Goal: Task Accomplishment & Management: Manage account settings

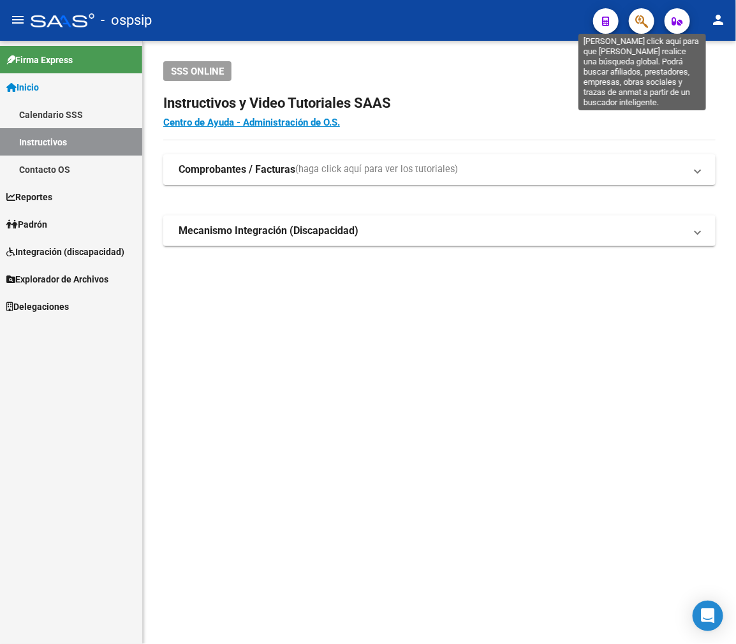
click at [636, 24] on icon "button" at bounding box center [641, 21] width 13 height 15
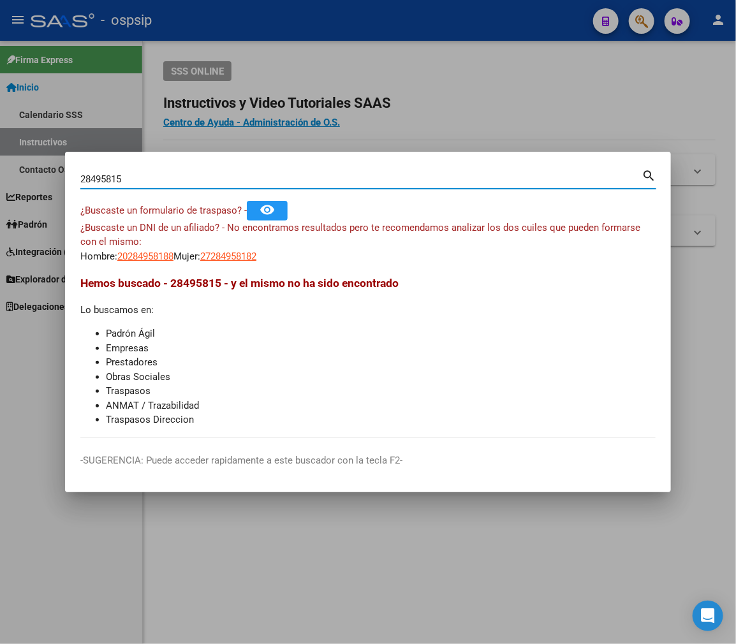
type input "28495815"
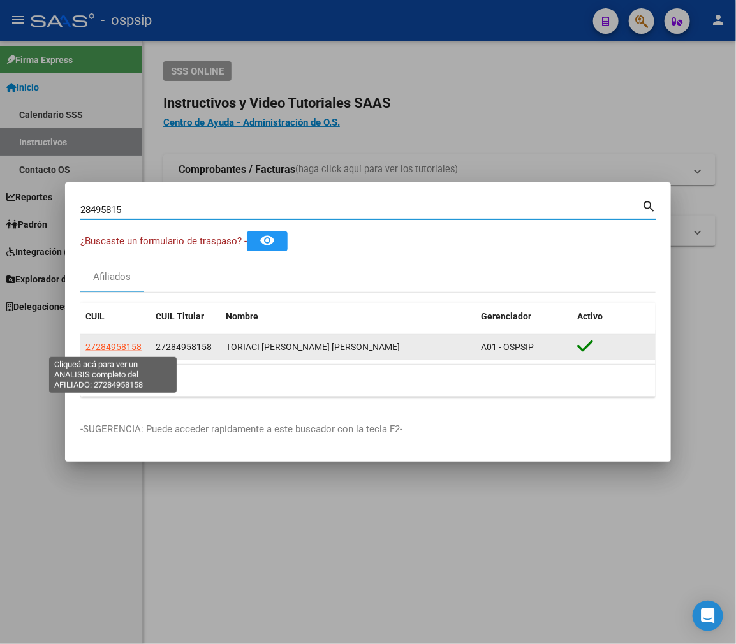
click at [122, 344] on span "27284958158" at bounding box center [113, 347] width 56 height 10
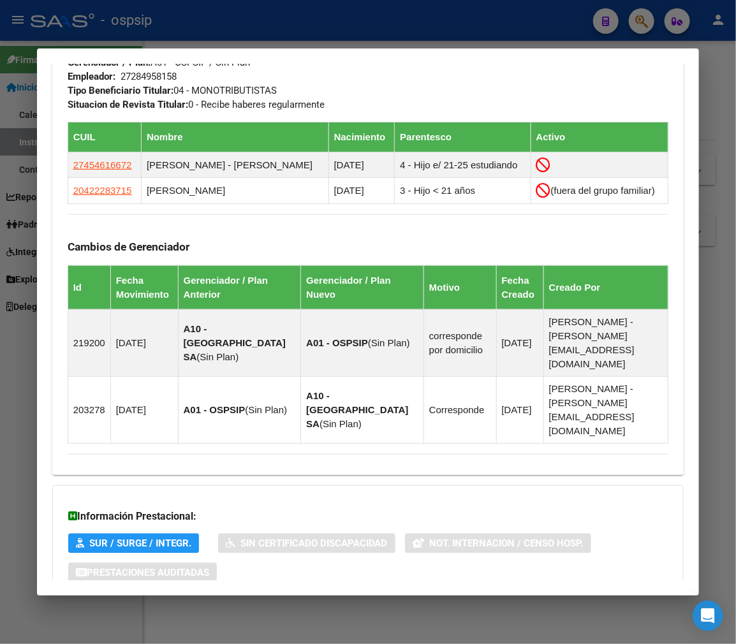
scroll to position [780, 0]
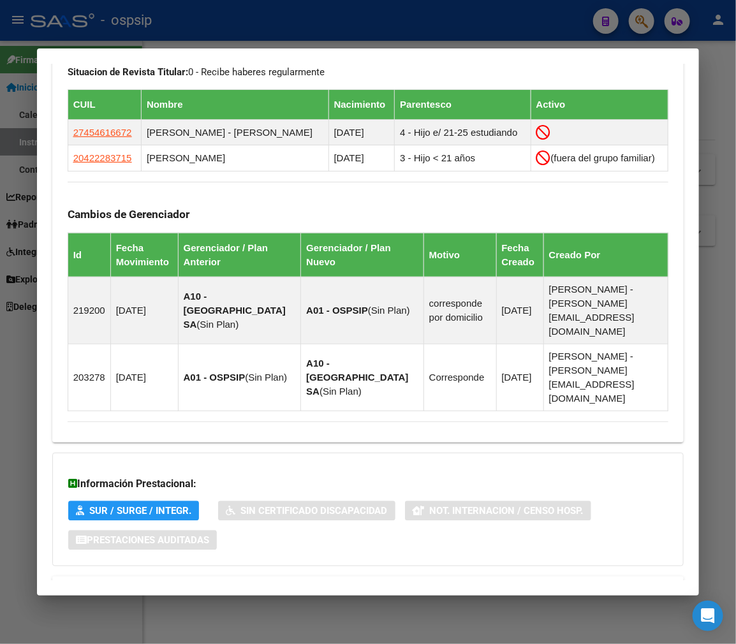
click at [453, 576] on mat-expansion-panel-header "Aportes y Contribuciones del Afiliado: 27284958158" at bounding box center [368, 591] width 632 height 31
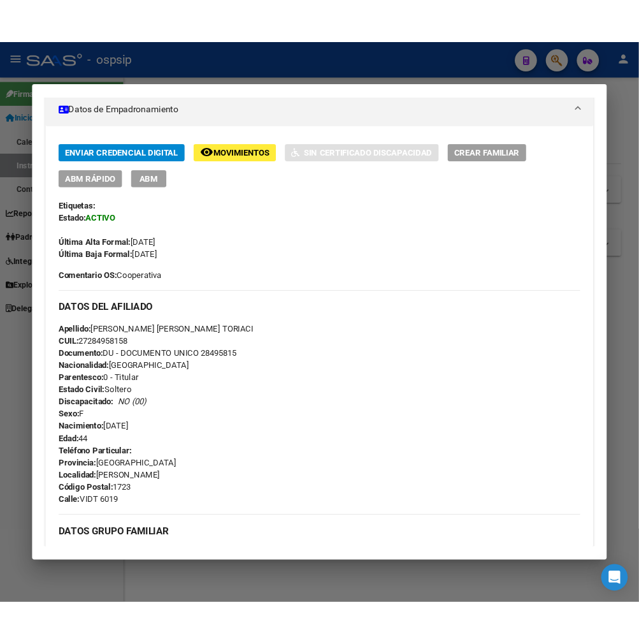
scroll to position [184, 0]
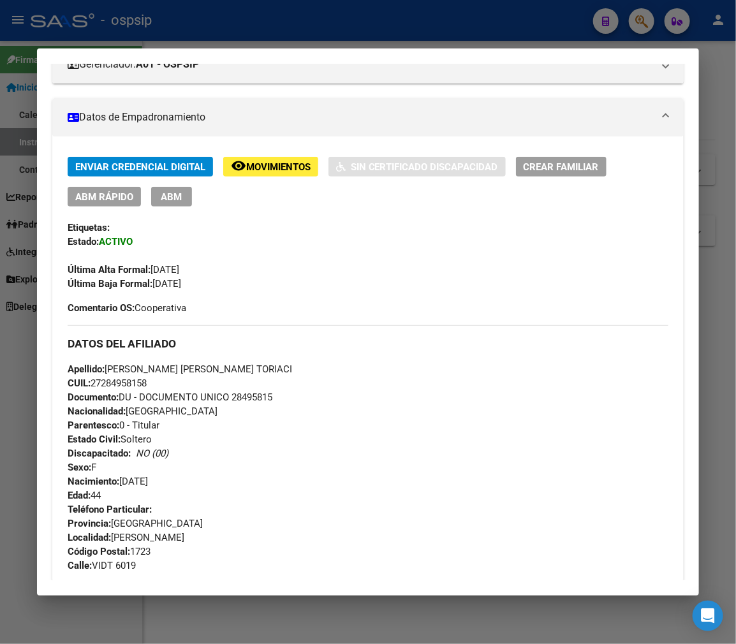
drag, startPoint x: 357, startPoint y: 27, endPoint x: 314, endPoint y: 24, distance: 42.8
click at [357, 27] on div at bounding box center [368, 322] width 736 height 644
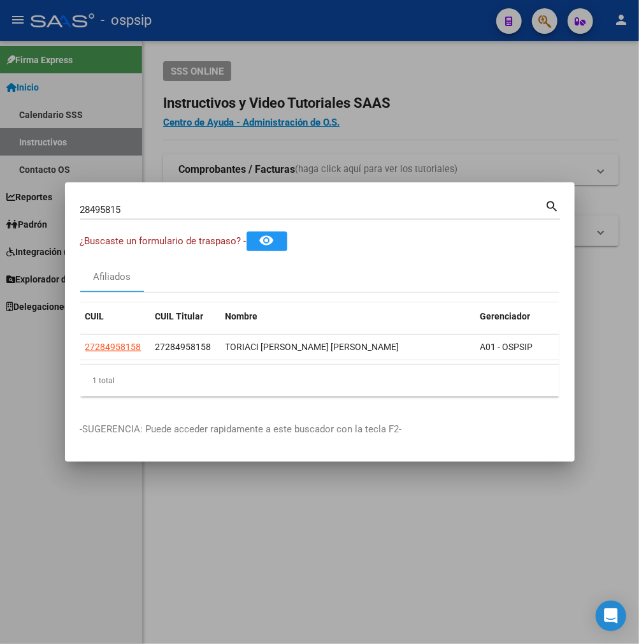
click at [317, 149] on div at bounding box center [319, 322] width 639 height 644
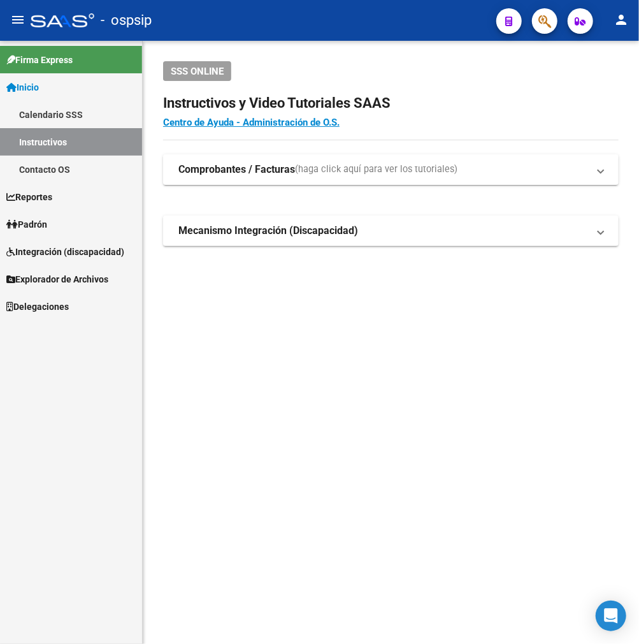
drag, startPoint x: 320, startPoint y: 149, endPoint x: 636, endPoint y: 105, distance: 319.2
click at [368, 143] on div "SSS ONLINE Instructivos y Video Tutoriales SAAS Centro de Ayuda - Administració…" at bounding box center [391, 174] width 497 height 266
click at [539, 11] on span "button" at bounding box center [545, 21] width 13 height 26
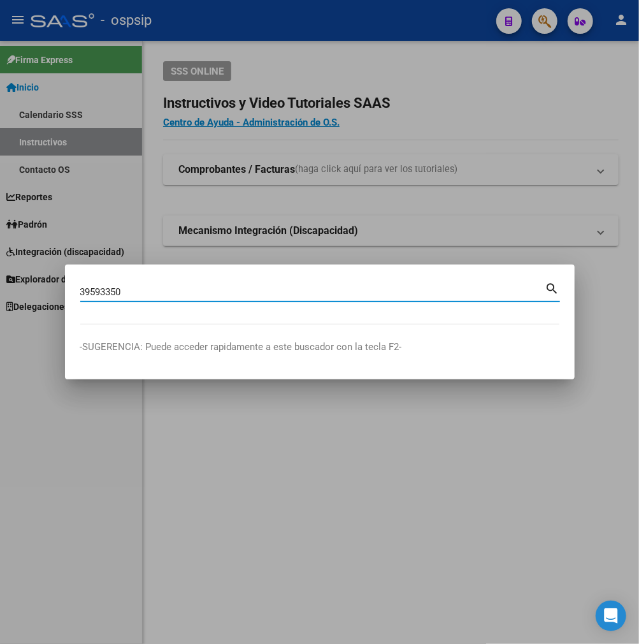
type input "39593350"
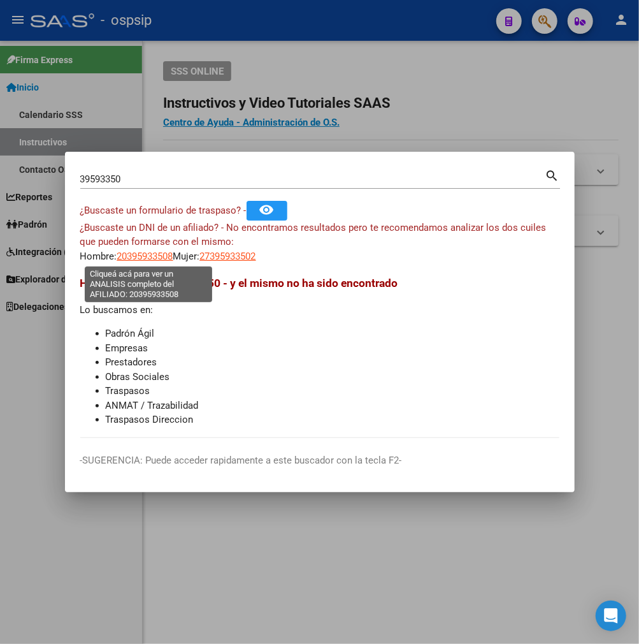
click at [148, 260] on span "20395933508" at bounding box center [145, 256] width 56 height 11
type textarea "20395933508"
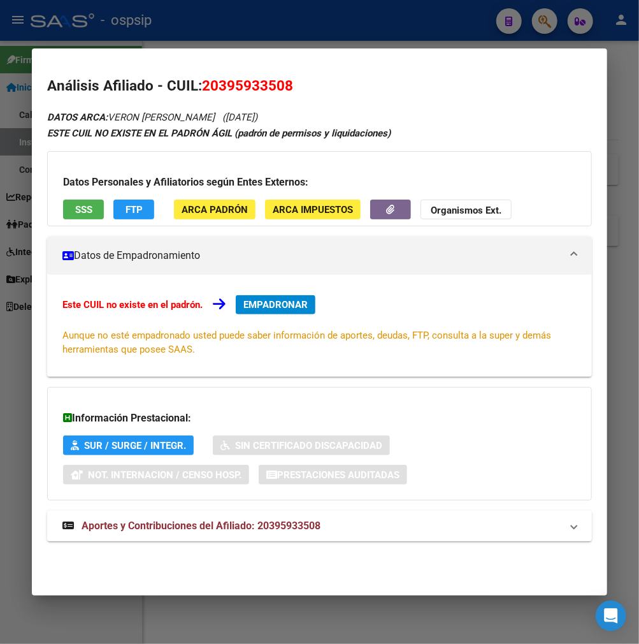
click at [368, 514] on mat-expansion-panel-header "Aportes y Contribuciones del Afiliado: 20395933508" at bounding box center [319, 526] width 545 height 31
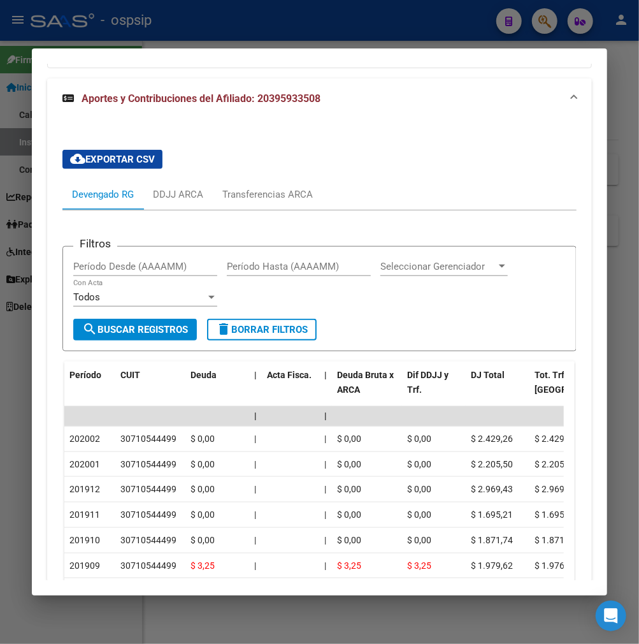
scroll to position [431, 0]
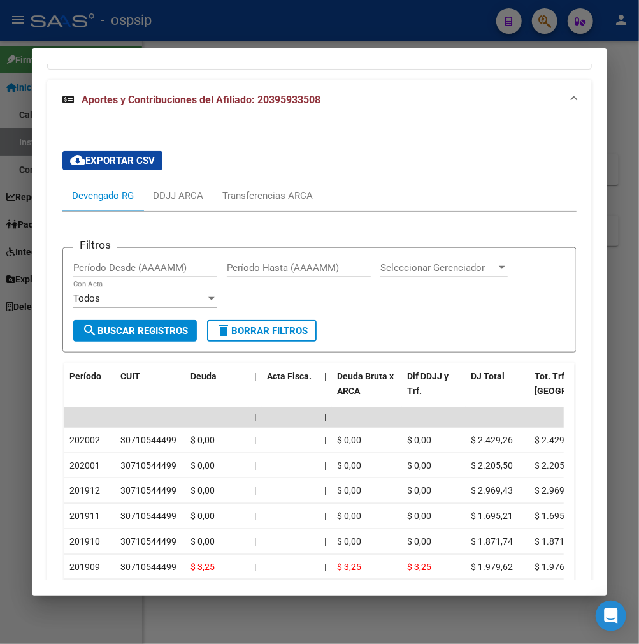
click at [116, 164] on span "cloud_download Exportar CSV" at bounding box center [112, 160] width 85 height 11
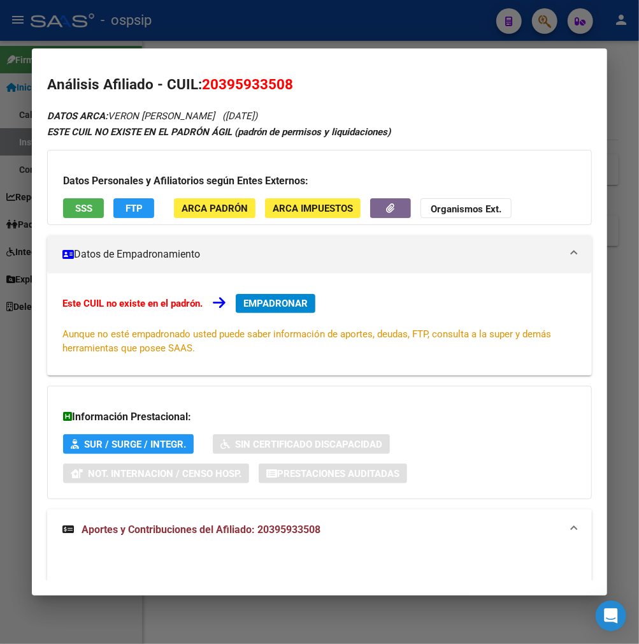
scroll to position [0, 0]
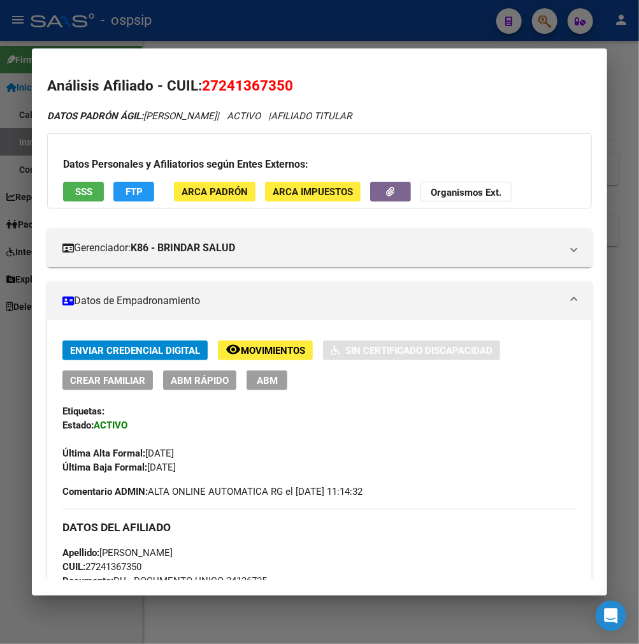
scroll to position [729, 0]
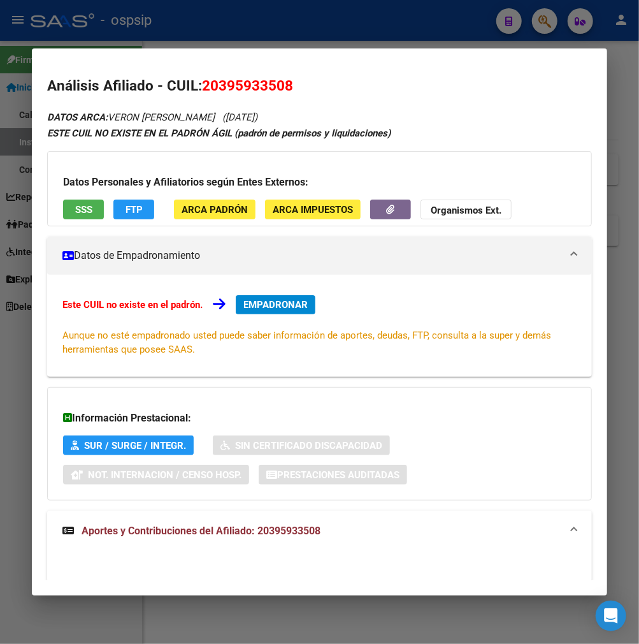
click at [485, 425] on h3 "Información Prestacional:" at bounding box center [319, 418] width 513 height 15
click at [632, 435] on div at bounding box center [319, 322] width 639 height 644
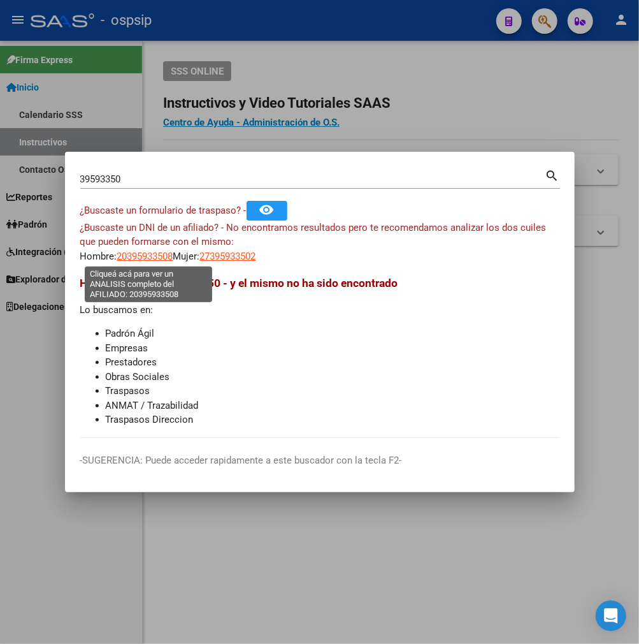
click at [147, 260] on span "20395933508" at bounding box center [145, 256] width 56 height 11
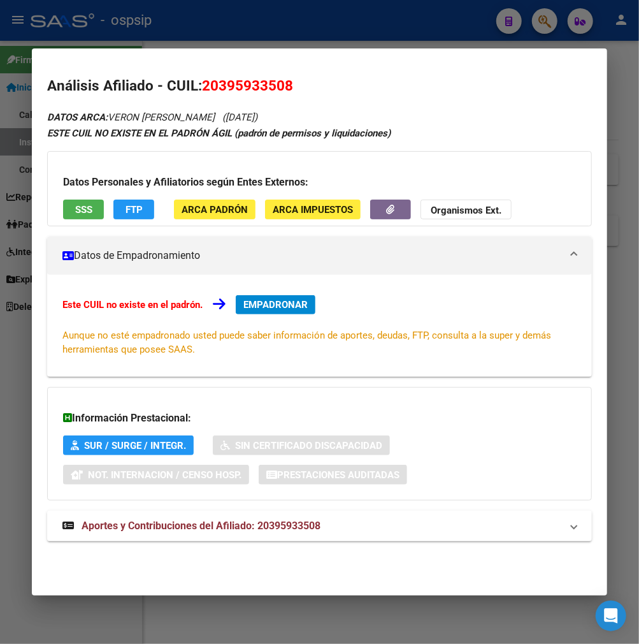
click at [198, 33] on div at bounding box center [319, 322] width 639 height 644
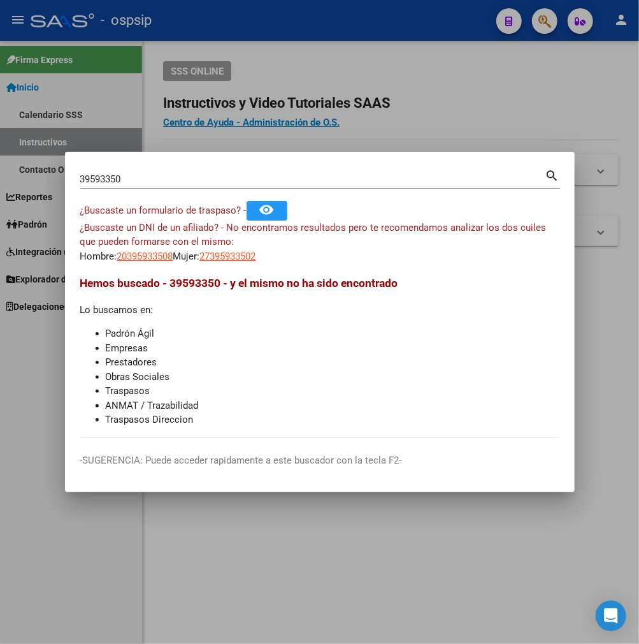
drag, startPoint x: 198, startPoint y: 33, endPoint x: 265, endPoint y: 91, distance: 88.6
click at [198, 33] on div at bounding box center [319, 322] width 639 height 644
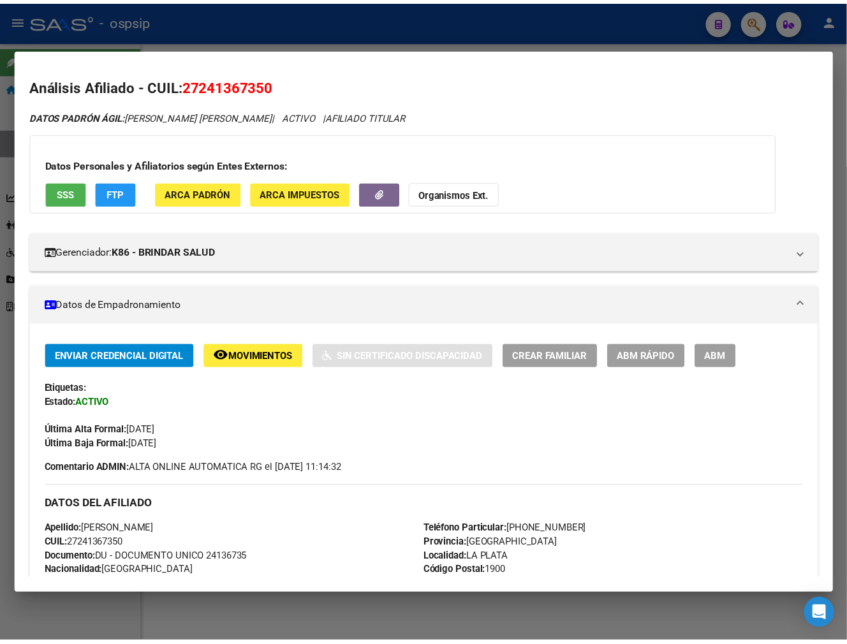
scroll to position [637, 0]
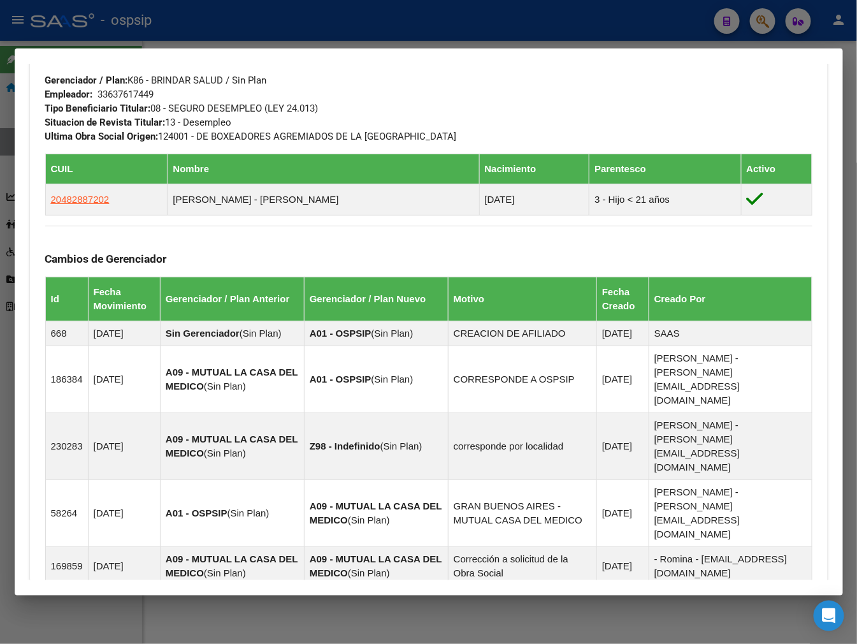
click at [499, 4] on div at bounding box center [428, 322] width 857 height 644
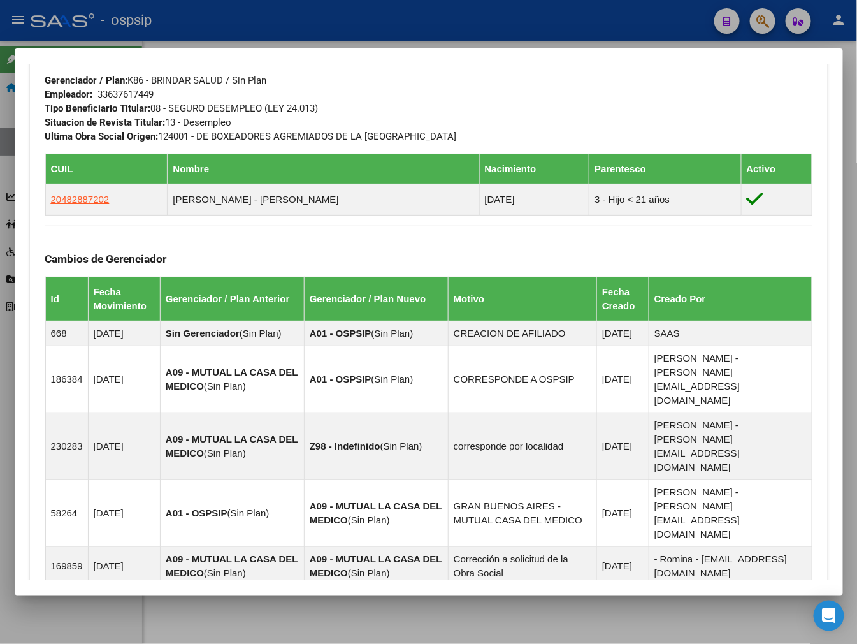
click at [499, 4] on div at bounding box center [428, 322] width 857 height 644
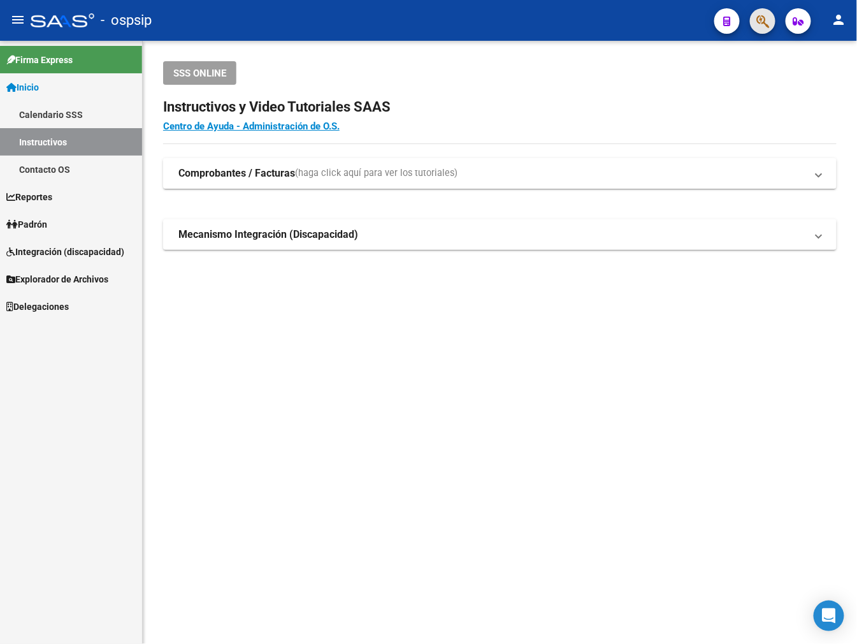
click at [765, 29] on span "button" at bounding box center [763, 21] width 13 height 26
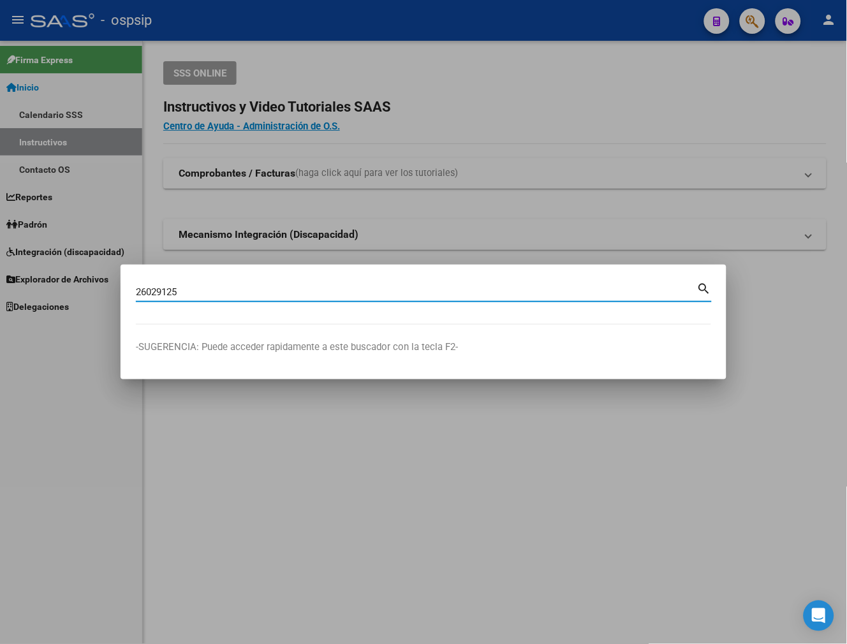
type input "26029125"
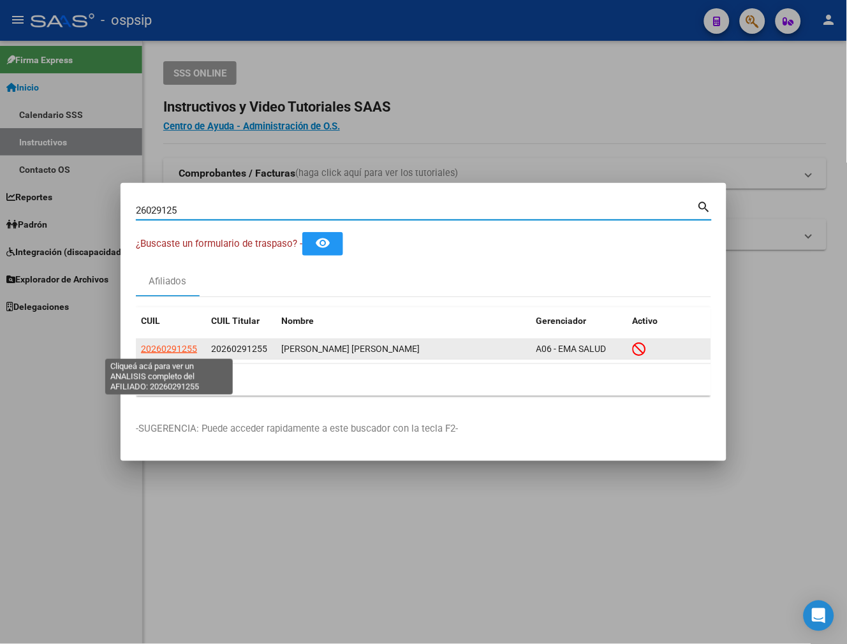
click at [170, 348] on span "20260291255" at bounding box center [169, 349] width 56 height 10
type textarea "20260291255"
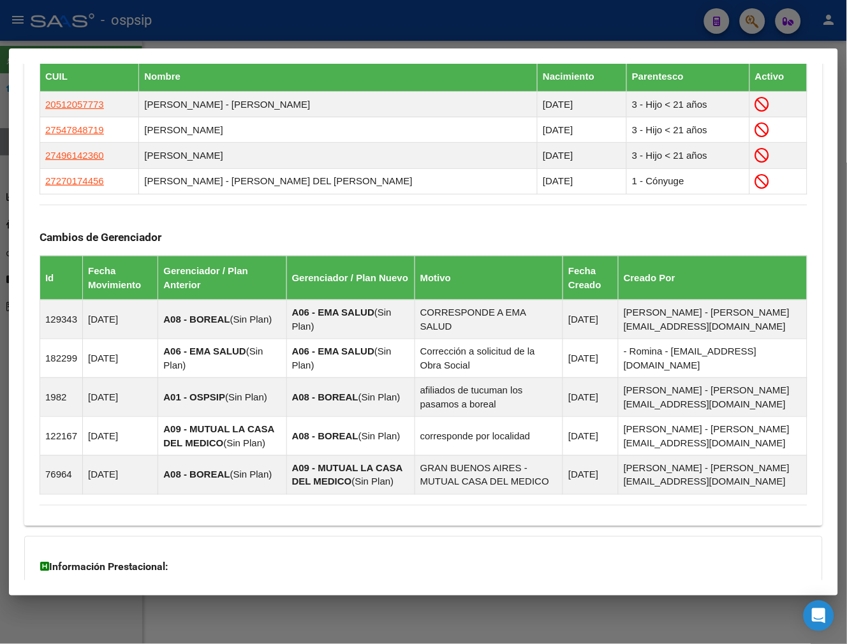
scroll to position [808, 0]
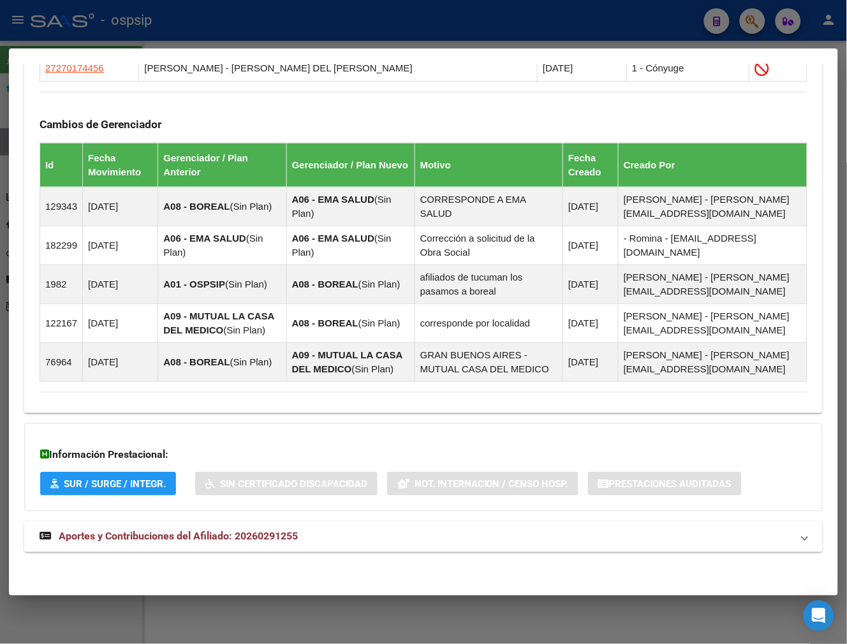
click at [597, 537] on mat-panel-title "Aportes y Contribuciones del Afiliado: 20260291255" at bounding box center [416, 536] width 752 height 15
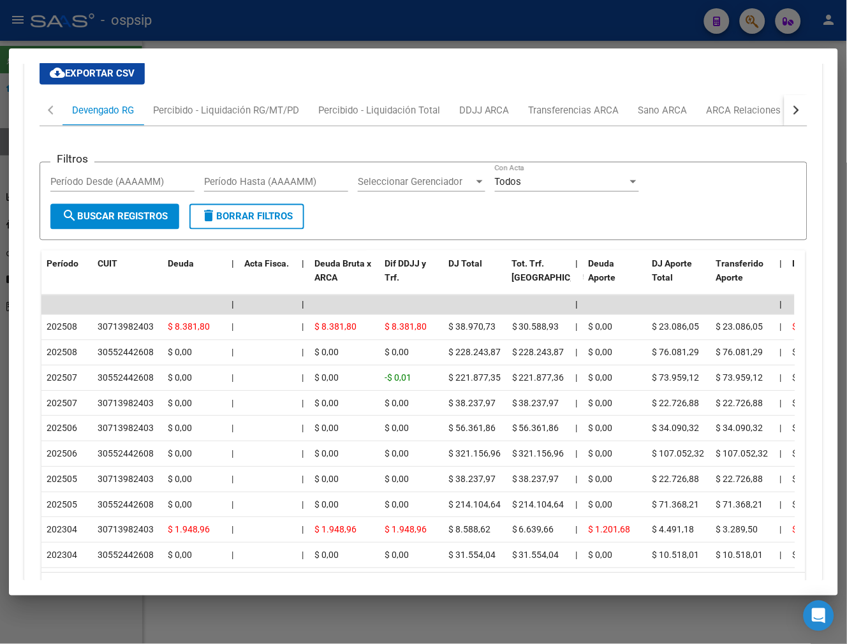
scroll to position [1339, 0]
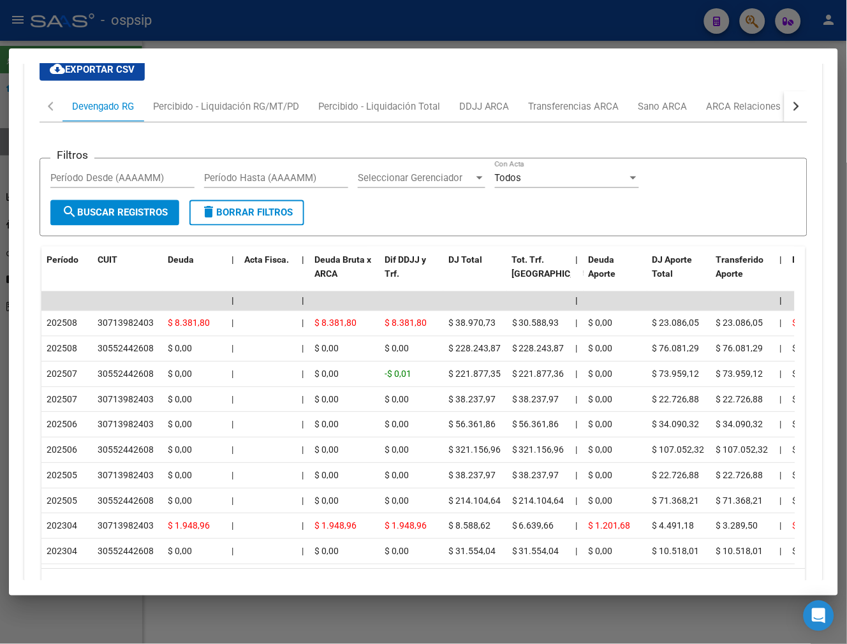
click at [784, 115] on button "button" at bounding box center [795, 106] width 23 height 31
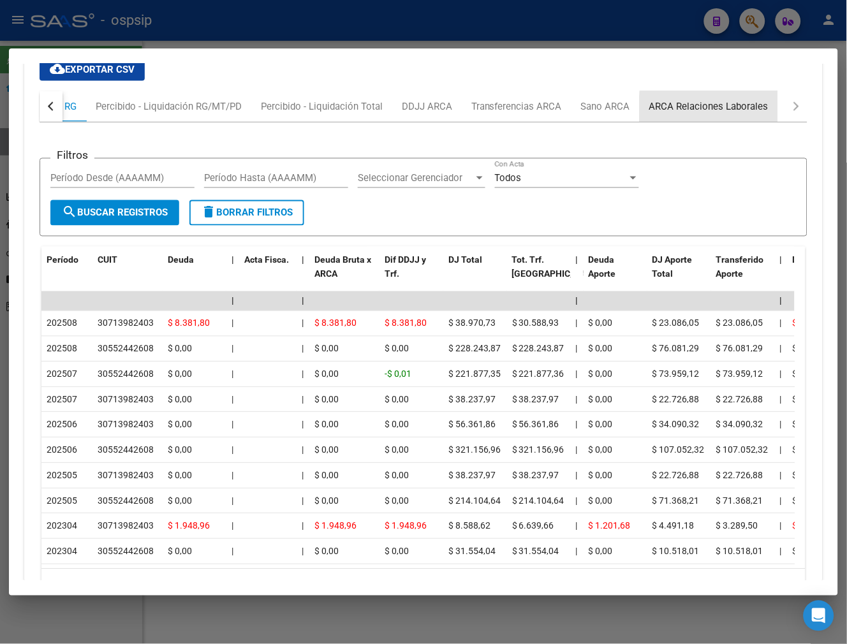
click at [753, 113] on div "ARCA Relaciones Laborales" at bounding box center [708, 106] width 119 height 14
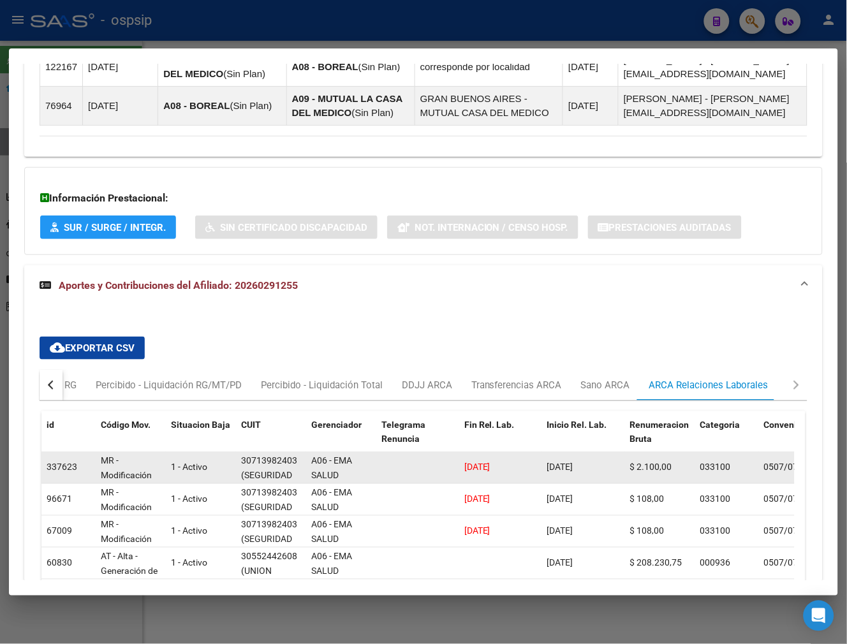
scroll to position [1060, 0]
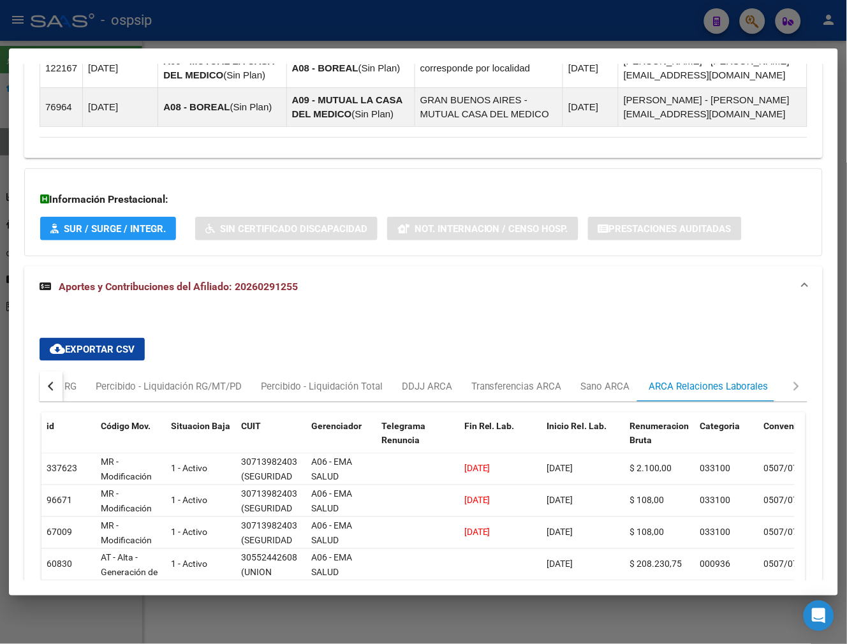
click at [51, 381] on button "button" at bounding box center [51, 386] width 23 height 31
click at [90, 384] on div "Devengado RG" at bounding box center [103, 386] width 62 height 14
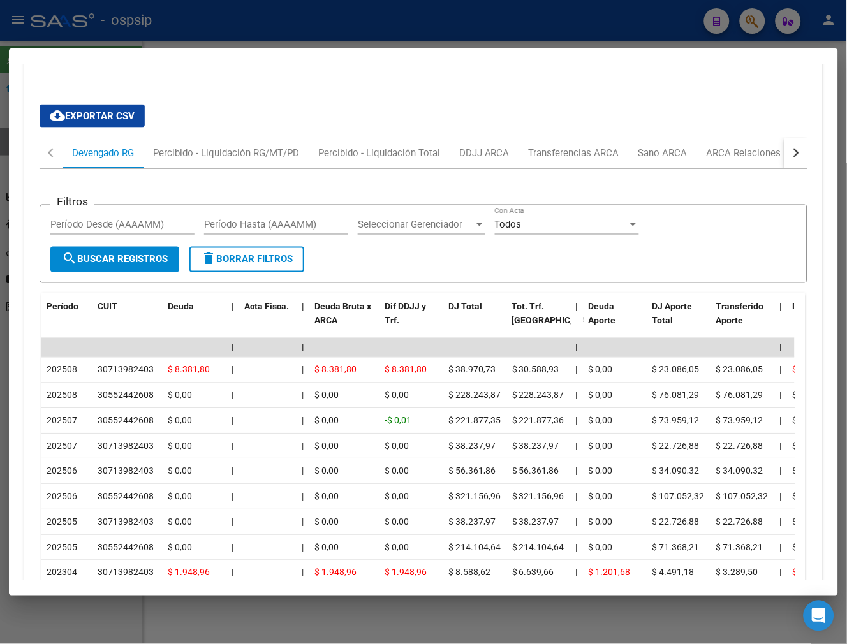
scroll to position [1272, 0]
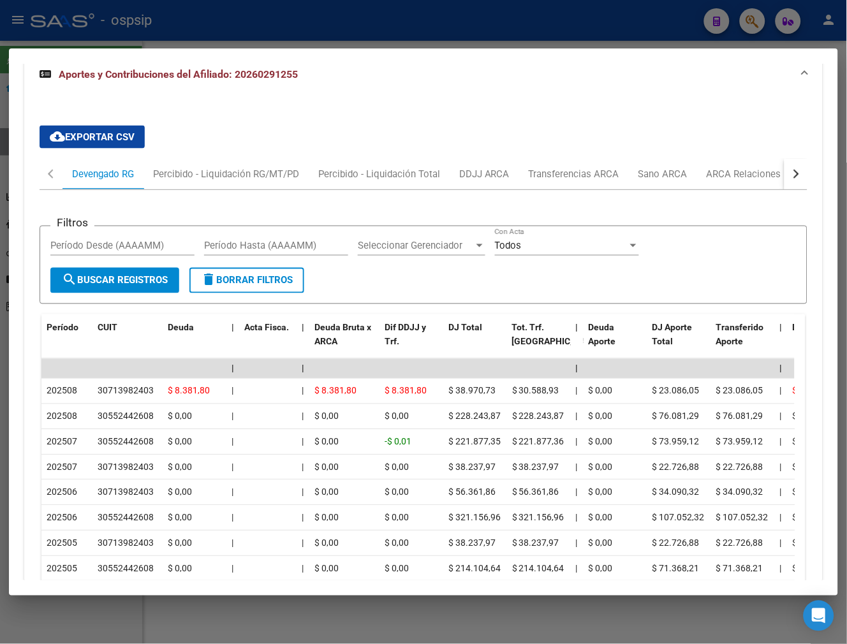
click at [784, 173] on button "button" at bounding box center [795, 174] width 23 height 31
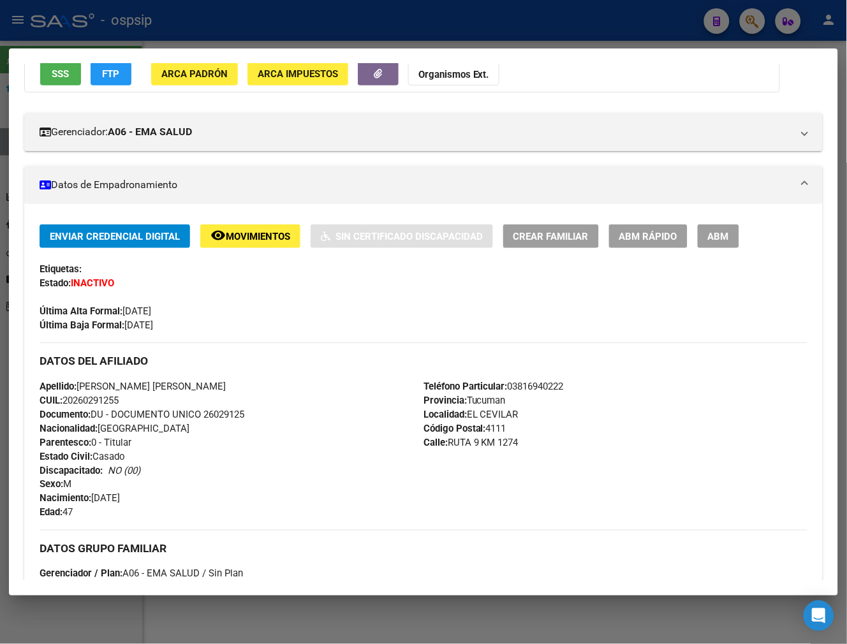
scroll to position [92, 0]
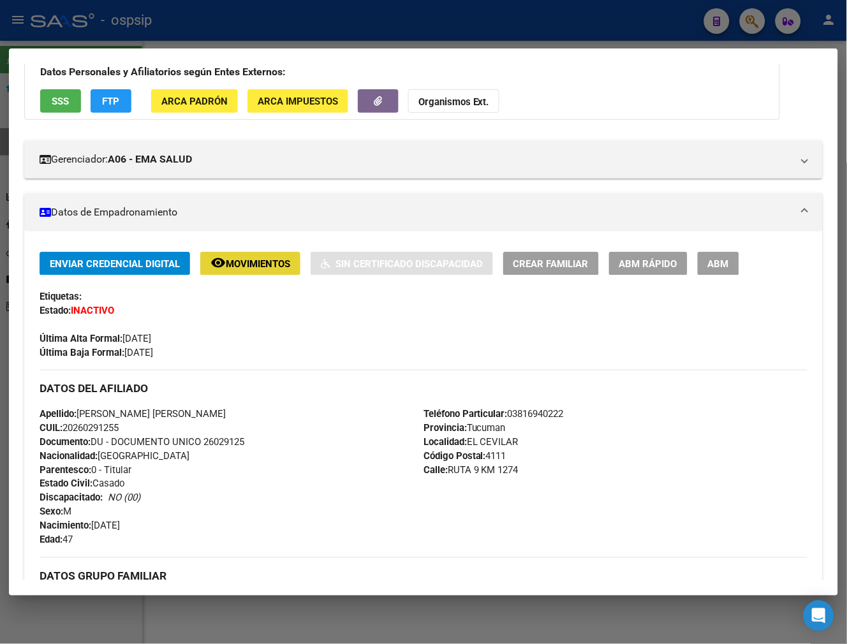
click at [279, 263] on span "Movimientos" at bounding box center [258, 263] width 64 height 11
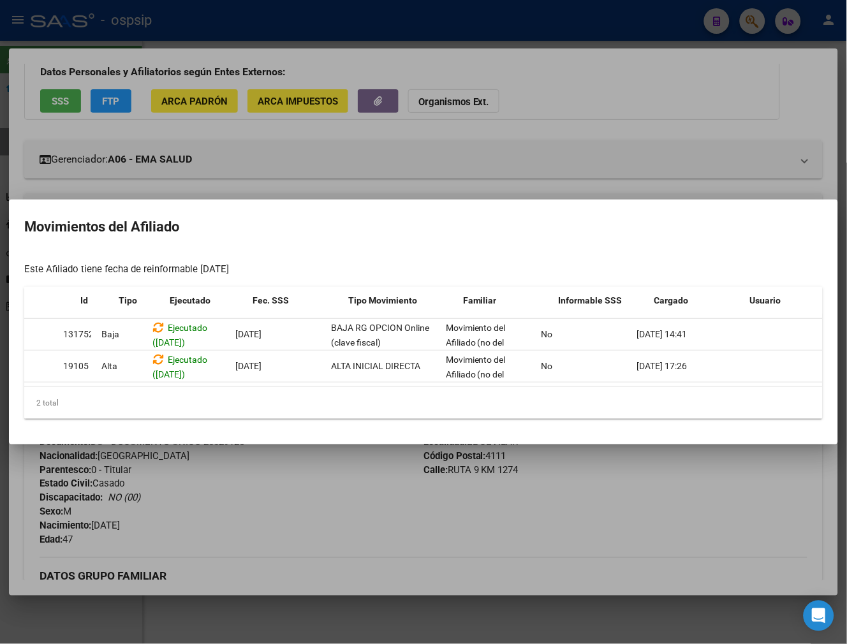
scroll to position [0, 0]
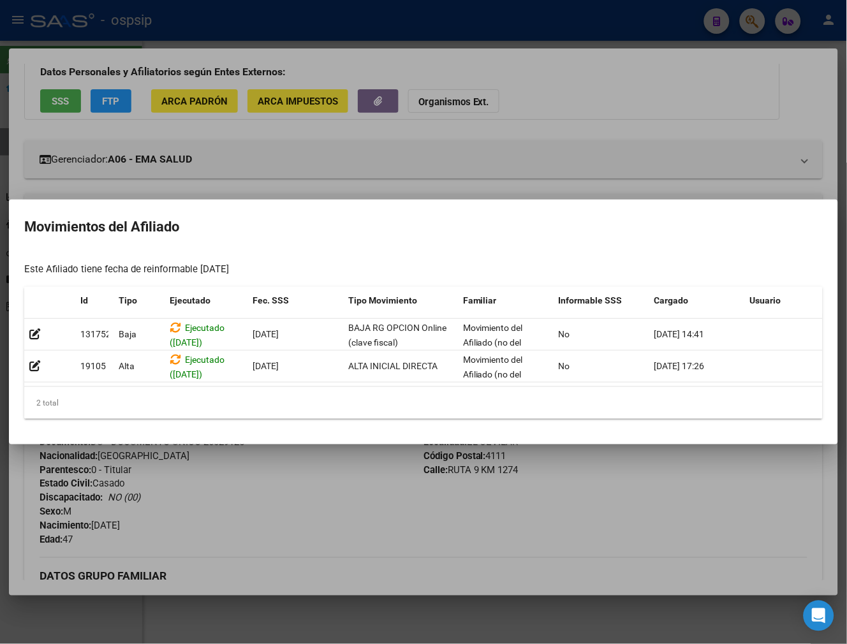
click at [332, 507] on div at bounding box center [423, 322] width 847 height 644
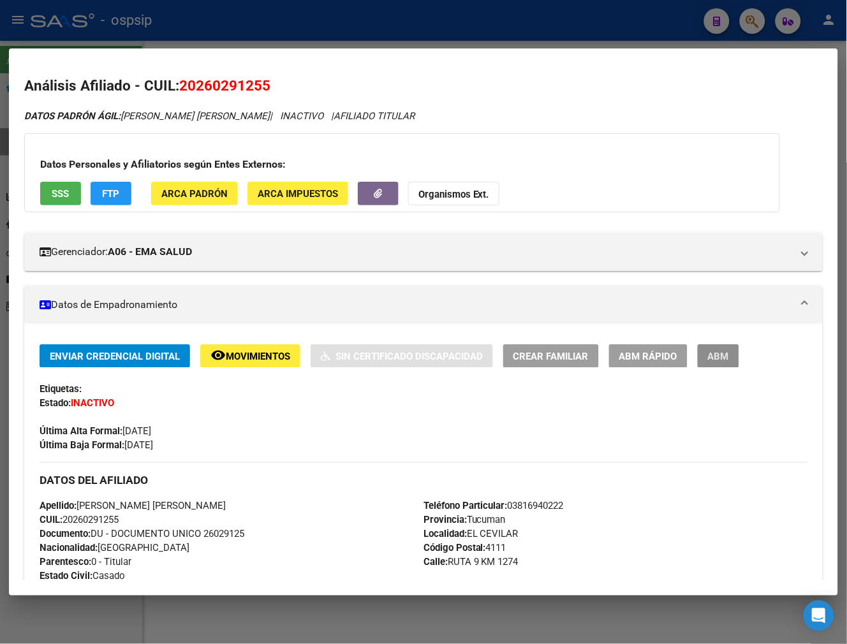
click at [722, 362] on button "ABM" at bounding box center [717, 356] width 41 height 24
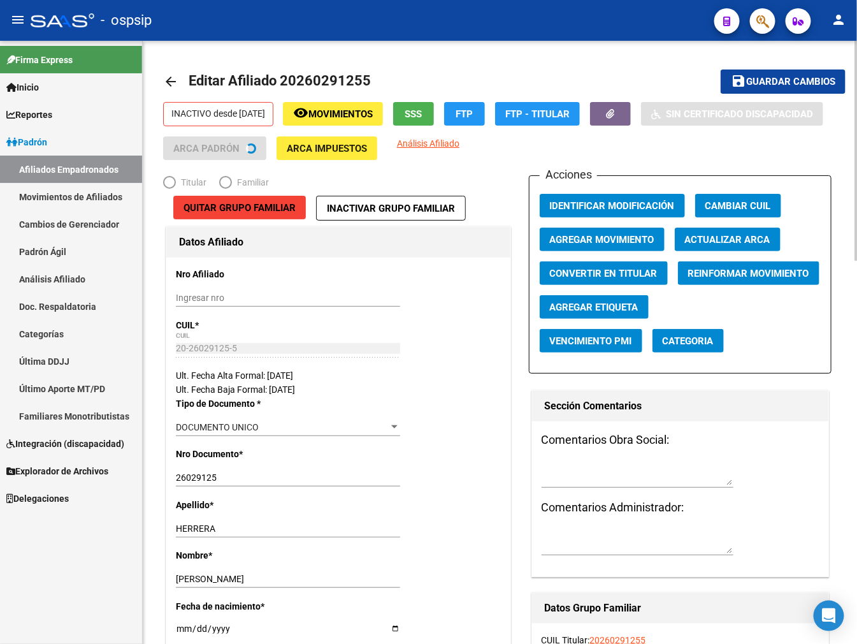
radio input "true"
type input "30-55244260-8"
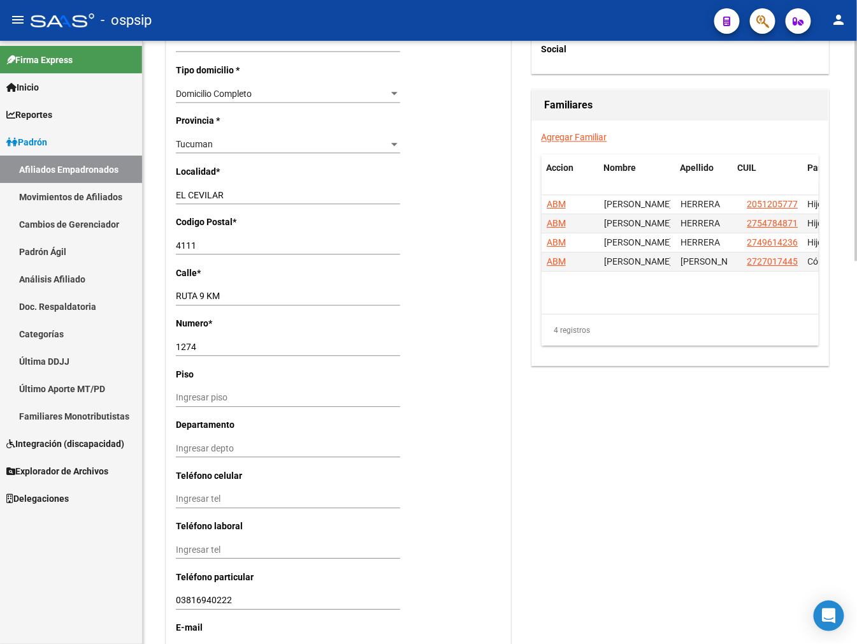
scroll to position [921, 0]
drag, startPoint x: 666, startPoint y: 298, endPoint x: 712, endPoint y: 305, distance: 46.3
click at [728, 302] on datatable-body "ABM FELIPE BAUTISTA HERRERA 20512057773 Hijo < 21 años ABM JULIANA HERRERA 2754…" at bounding box center [680, 253] width 277 height 119
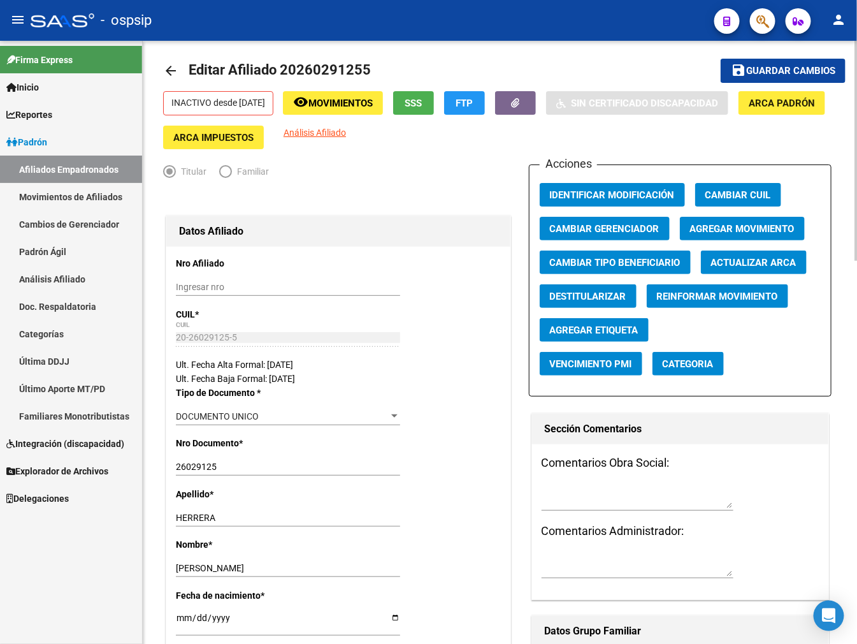
scroll to position [0, 0]
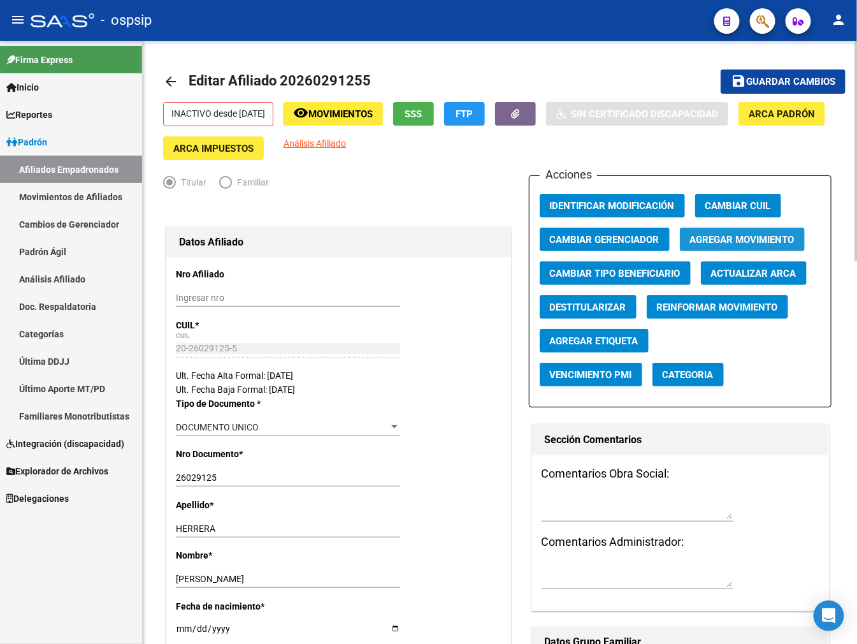
click at [698, 237] on span "Agregar Movimiento" at bounding box center [742, 239] width 105 height 11
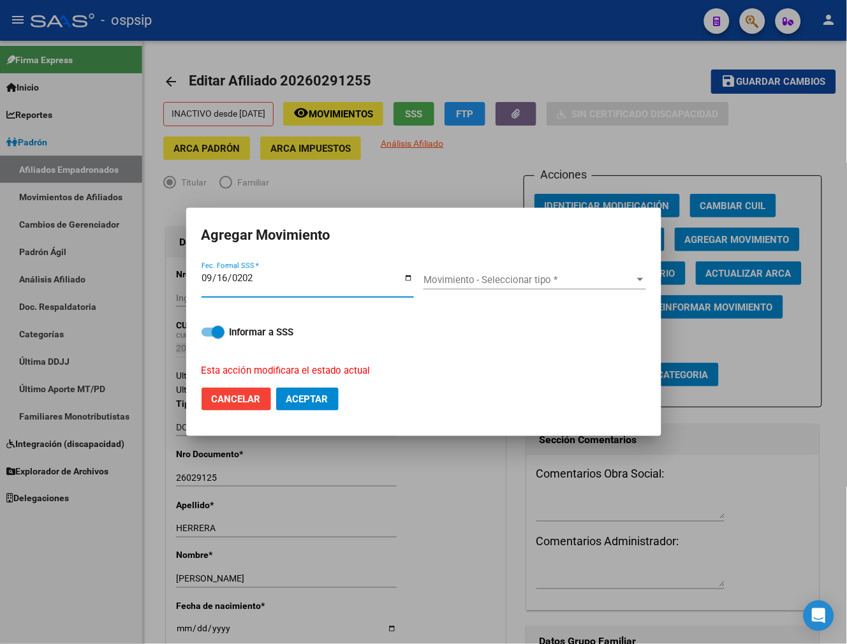
type input "2025-09-16"
click at [519, 275] on span "Movimiento - Seleccionar tipo *" at bounding box center [528, 279] width 211 height 11
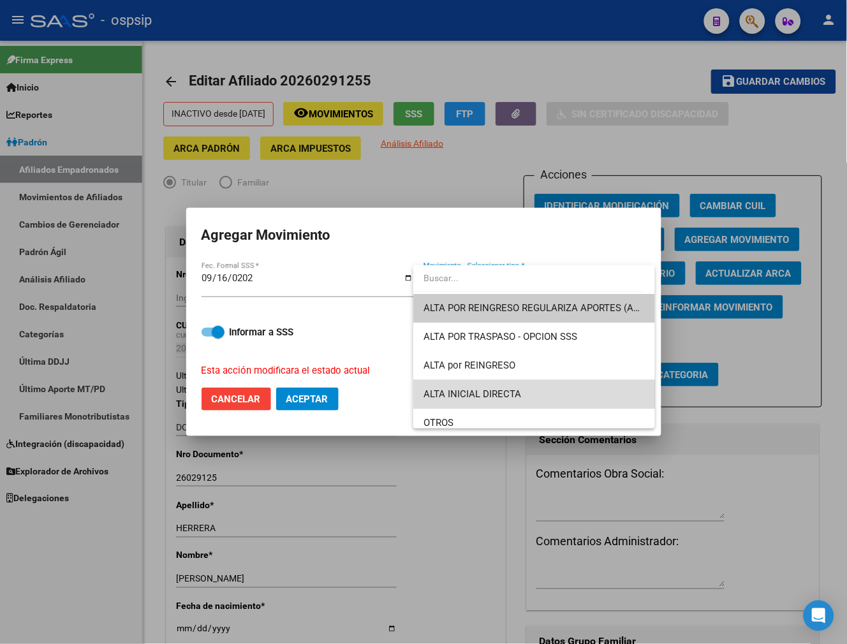
click at [544, 385] on span "ALTA INICIAL DIRECTA" at bounding box center [533, 394] width 221 height 29
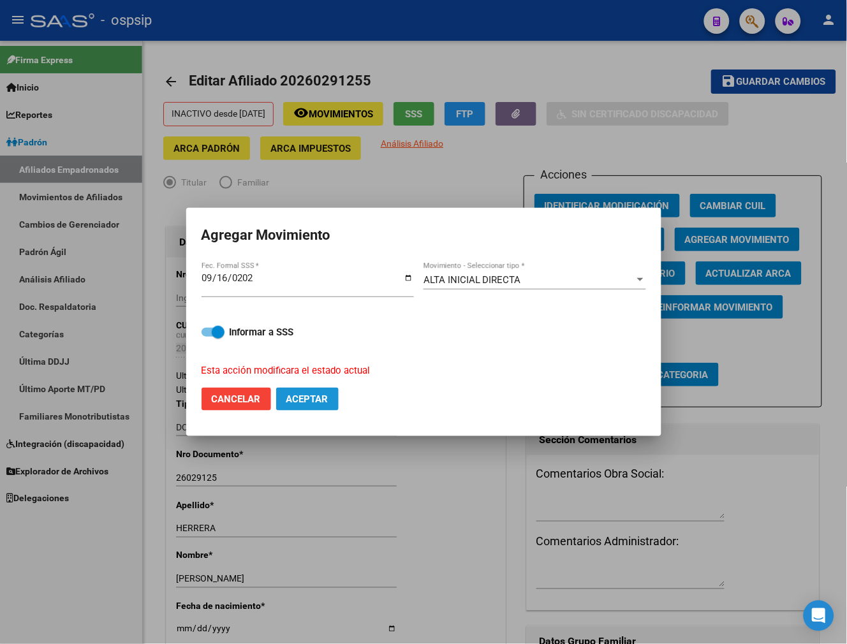
click at [329, 405] on button "Aceptar" at bounding box center [307, 399] width 62 height 23
checkbox input "false"
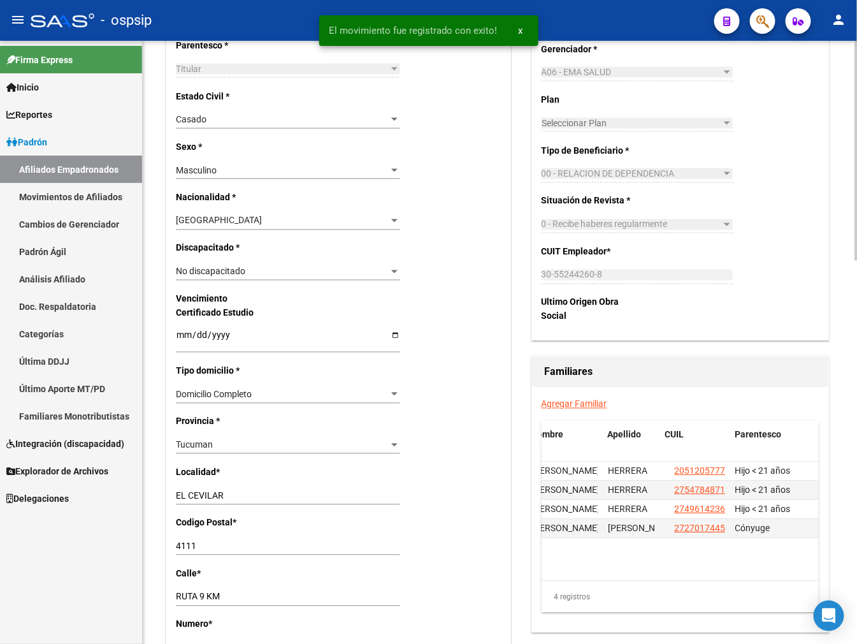
scroll to position [708, 0]
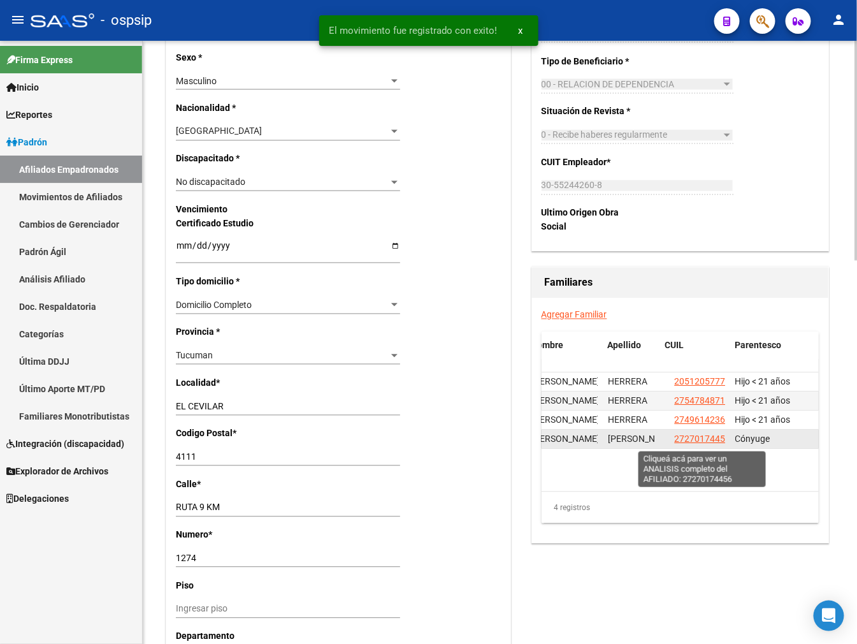
click at [711, 441] on span "27270174456" at bounding box center [703, 439] width 56 height 10
type textarea "27270174456"
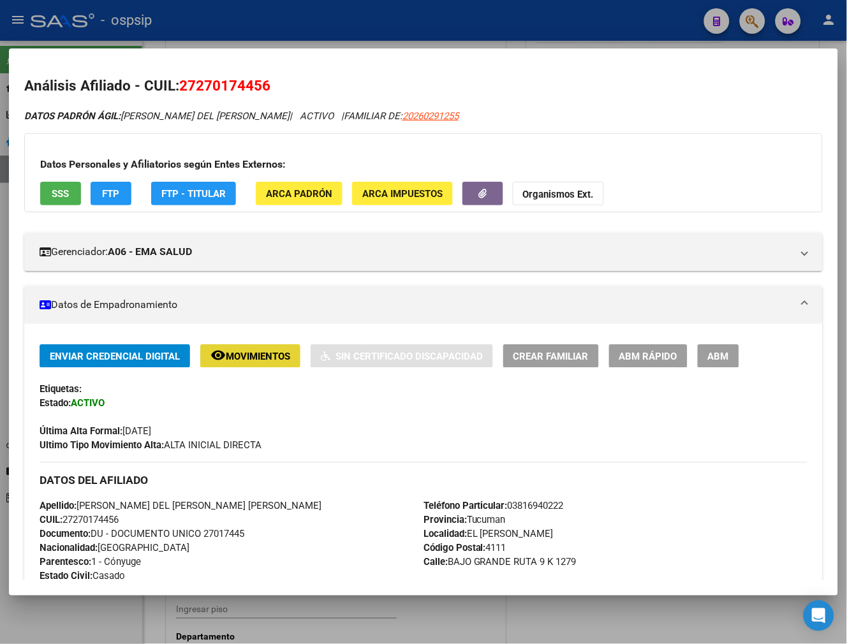
click at [262, 358] on span "Movimientos" at bounding box center [258, 356] width 64 height 11
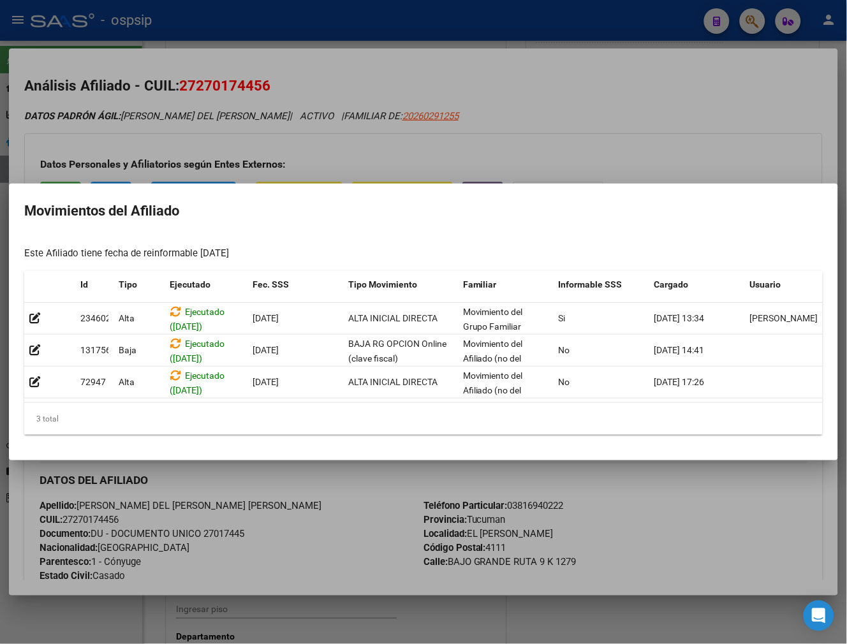
click at [377, 525] on div at bounding box center [423, 322] width 847 height 644
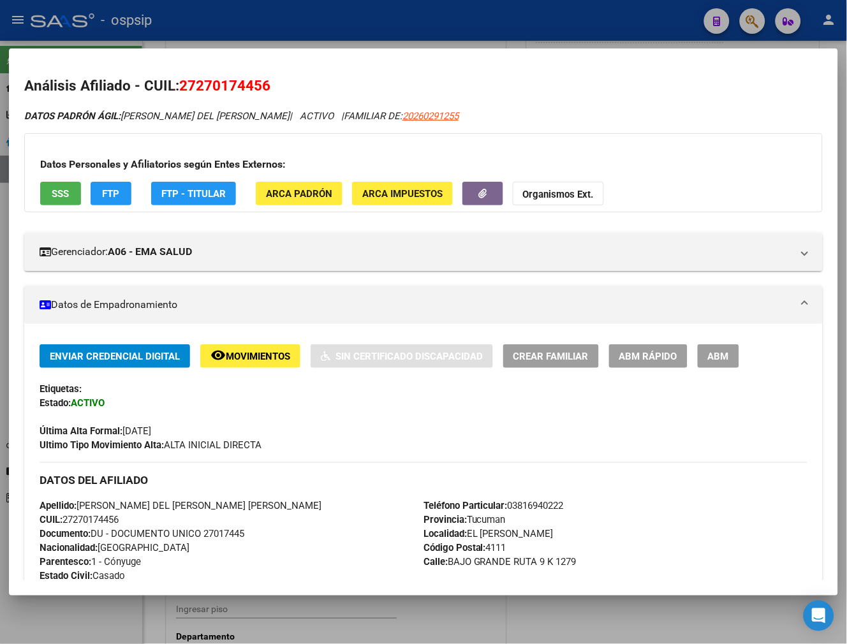
click at [735, 362] on button "ABM" at bounding box center [717, 356] width 41 height 24
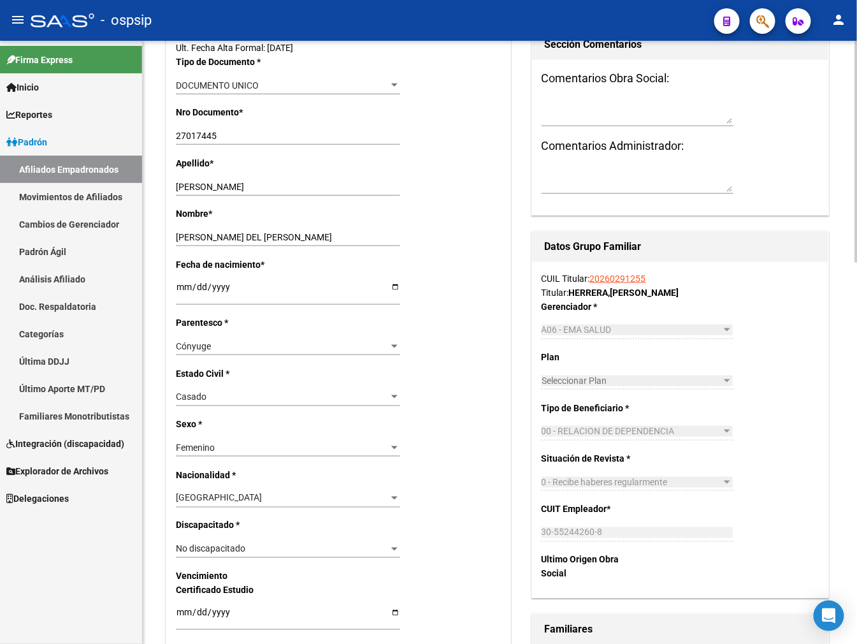
scroll to position [142, 0]
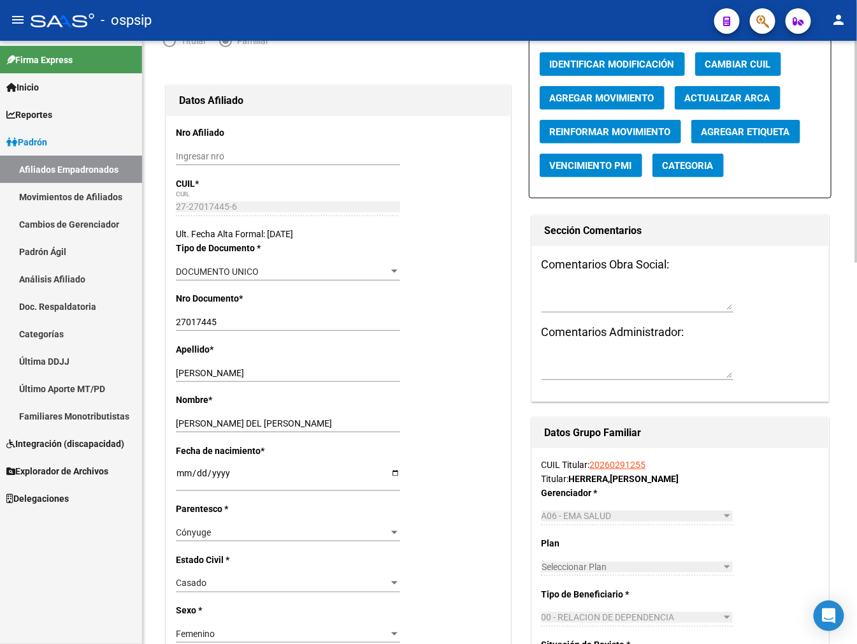
click at [634, 105] on button "Agregar Movimiento" at bounding box center [602, 98] width 125 height 24
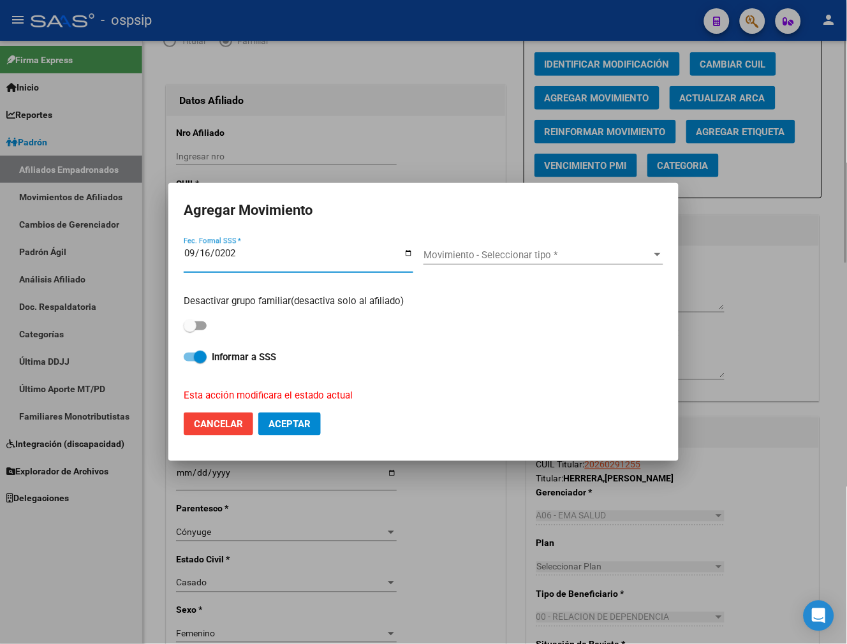
type input "2025-09-16"
click at [288, 423] on span "Aceptar" at bounding box center [289, 423] width 42 height 11
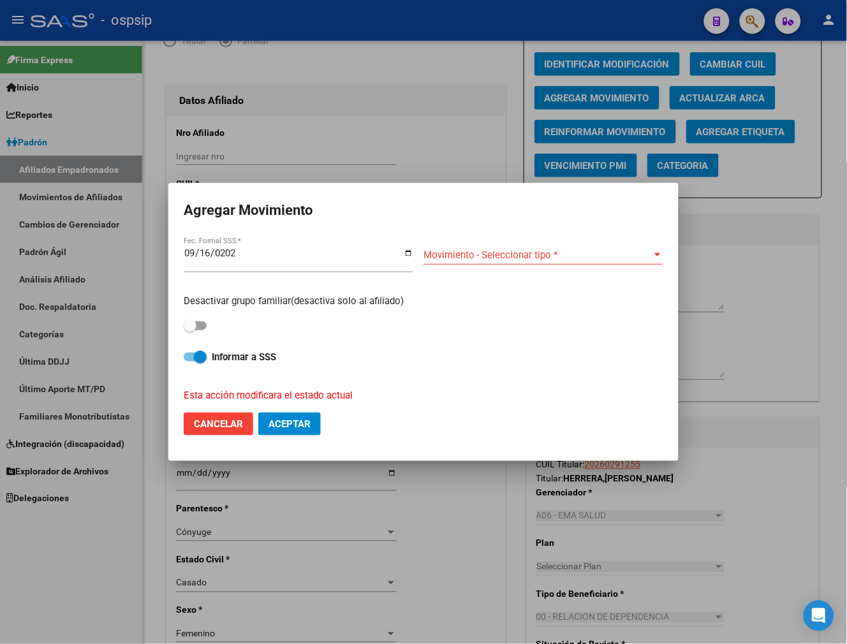
click at [527, 260] on span "Movimiento - Seleccionar tipo *" at bounding box center [537, 254] width 228 height 11
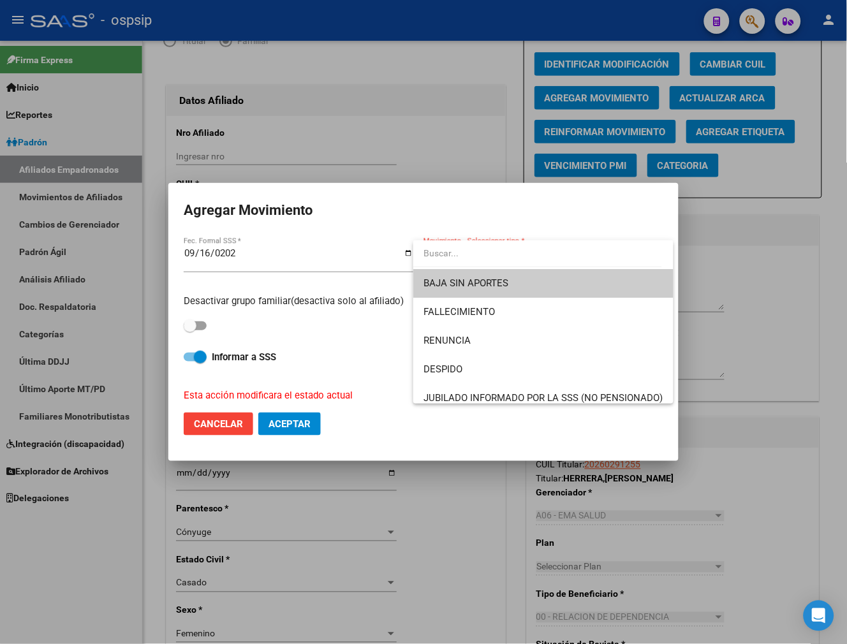
click at [526, 278] on span "BAJA SIN APORTES" at bounding box center [542, 283] width 239 height 29
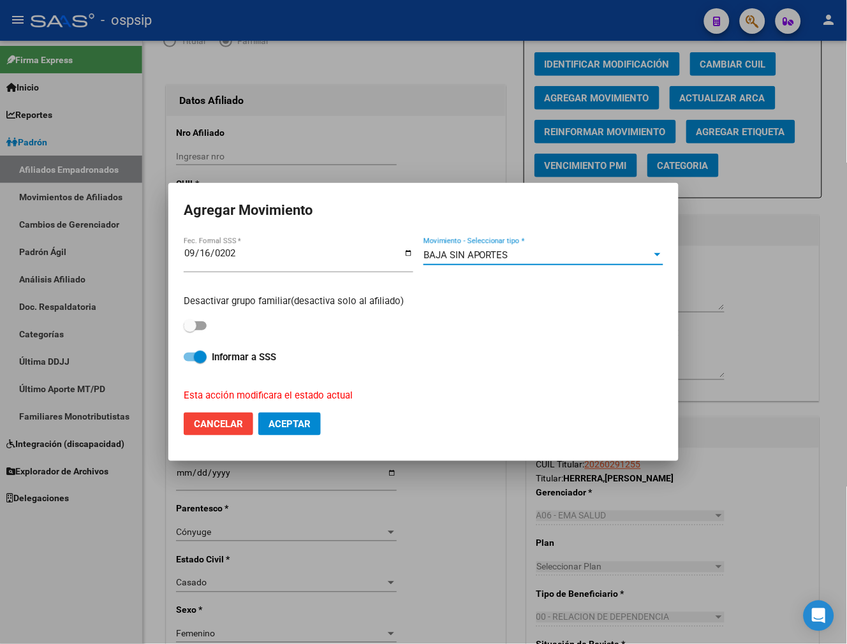
click at [310, 428] on span "Aceptar" at bounding box center [289, 423] width 42 height 11
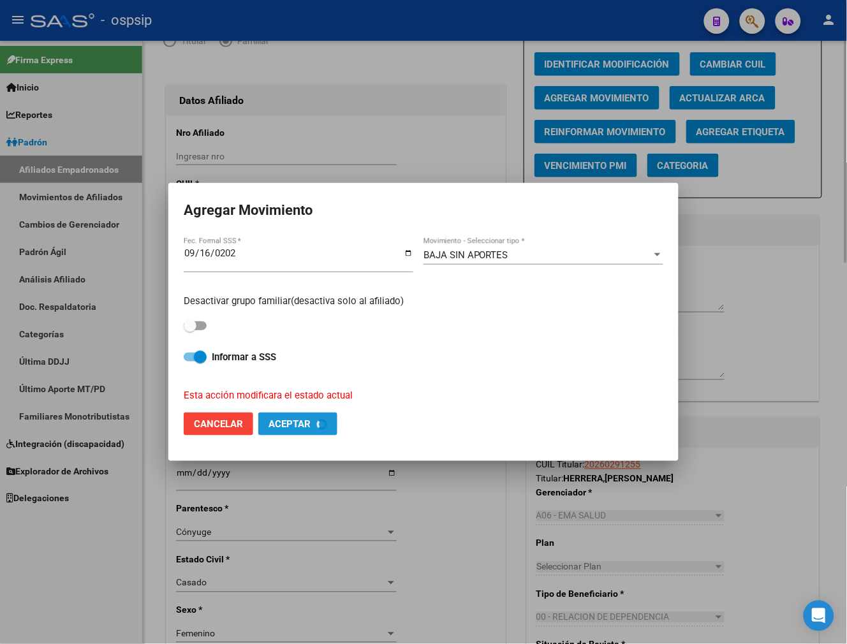
checkbox input "false"
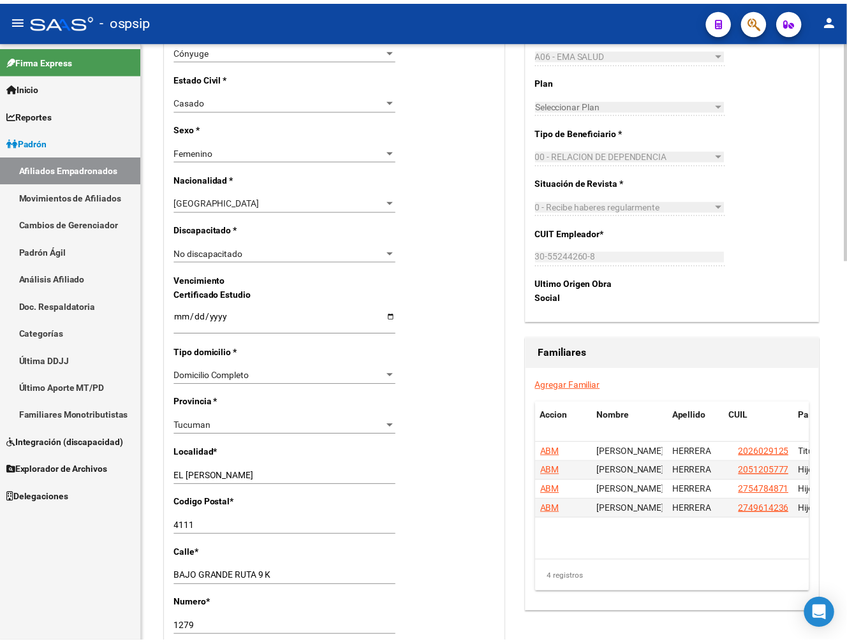
scroll to position [0, 73]
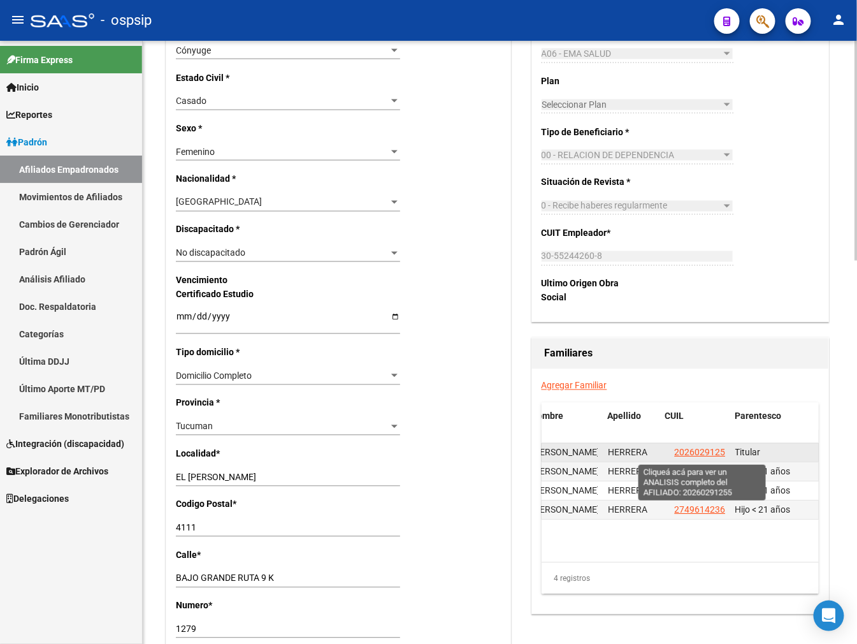
click at [712, 453] on span "20260291255" at bounding box center [703, 453] width 56 height 10
type textarea "20260291255"
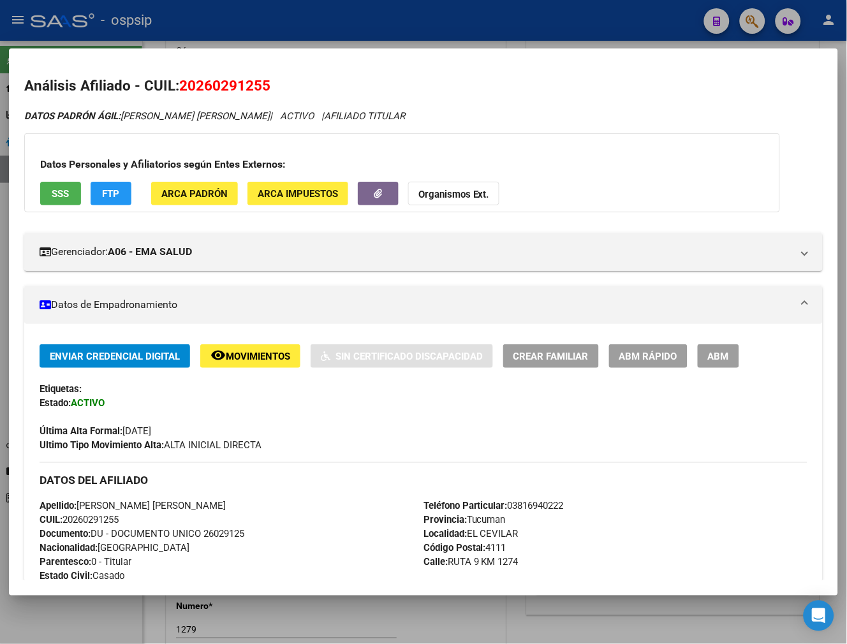
click at [257, 358] on span "Movimientos" at bounding box center [258, 356] width 64 height 11
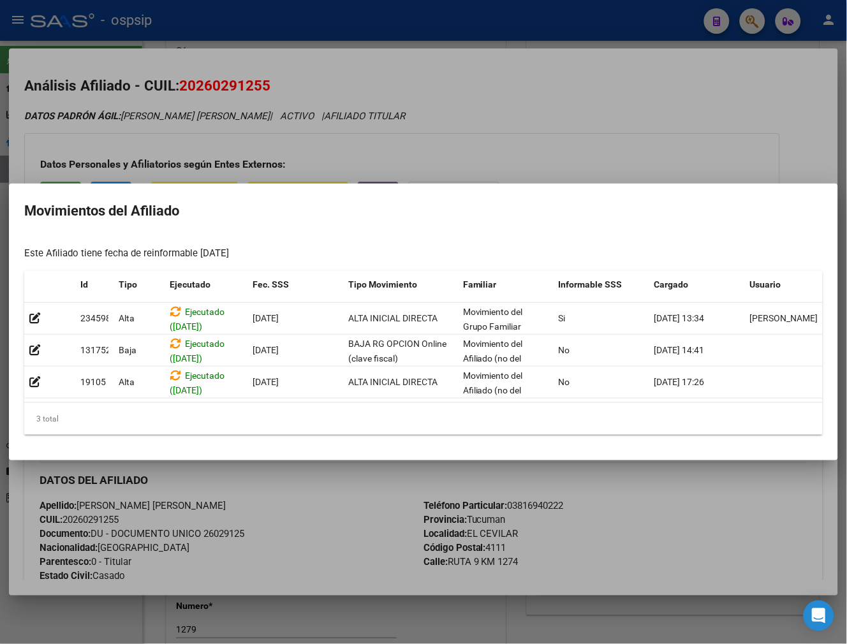
click at [347, 540] on div at bounding box center [423, 322] width 847 height 644
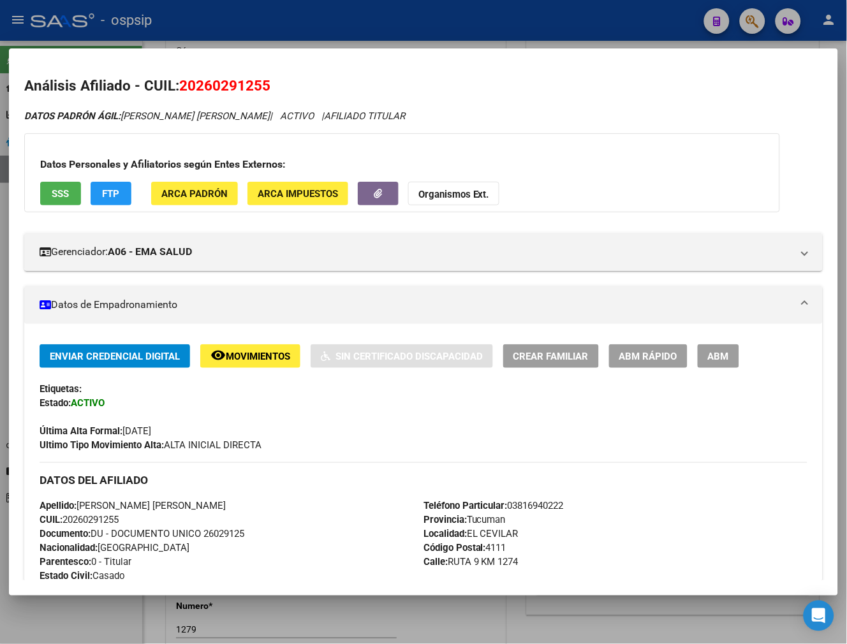
click at [113, 198] on span "FTP" at bounding box center [111, 193] width 17 height 11
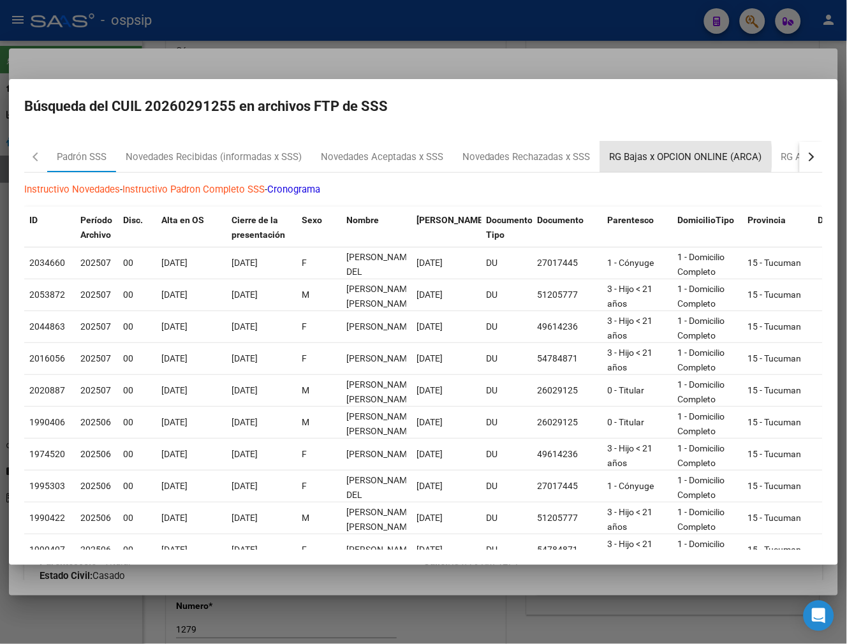
click at [684, 157] on div "RG Bajas x OPCION ONLINE (ARCA)" at bounding box center [685, 157] width 152 height 15
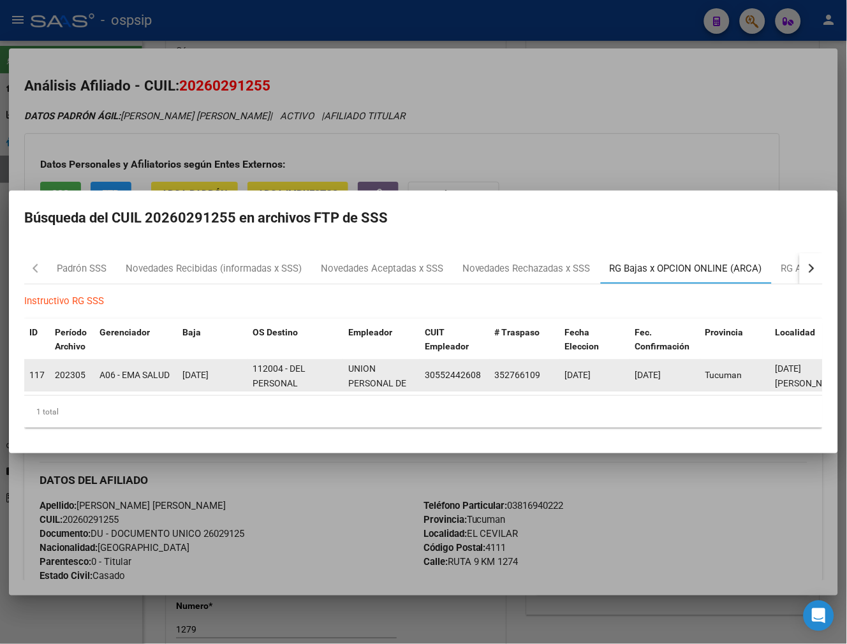
scroll to position [16, 0]
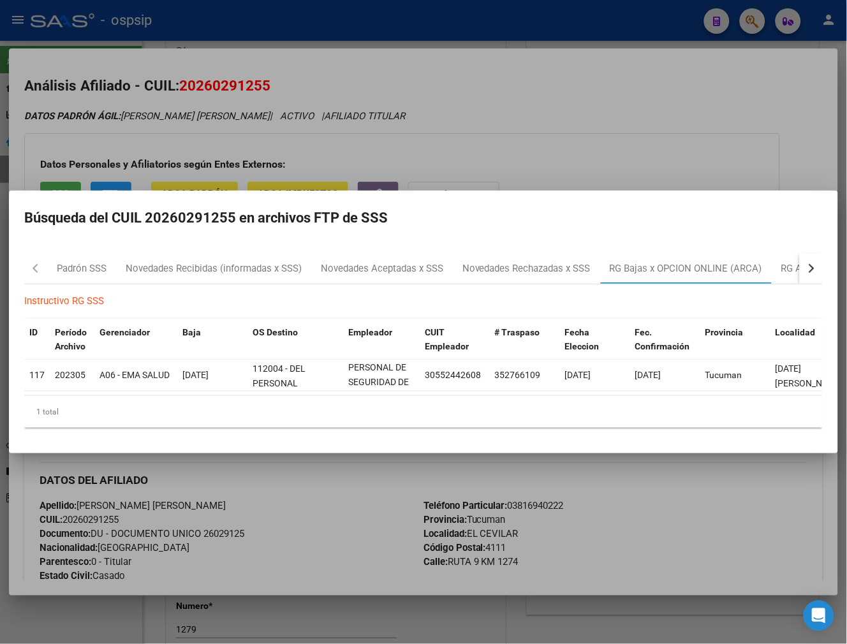
click at [620, 507] on div at bounding box center [423, 322] width 847 height 644
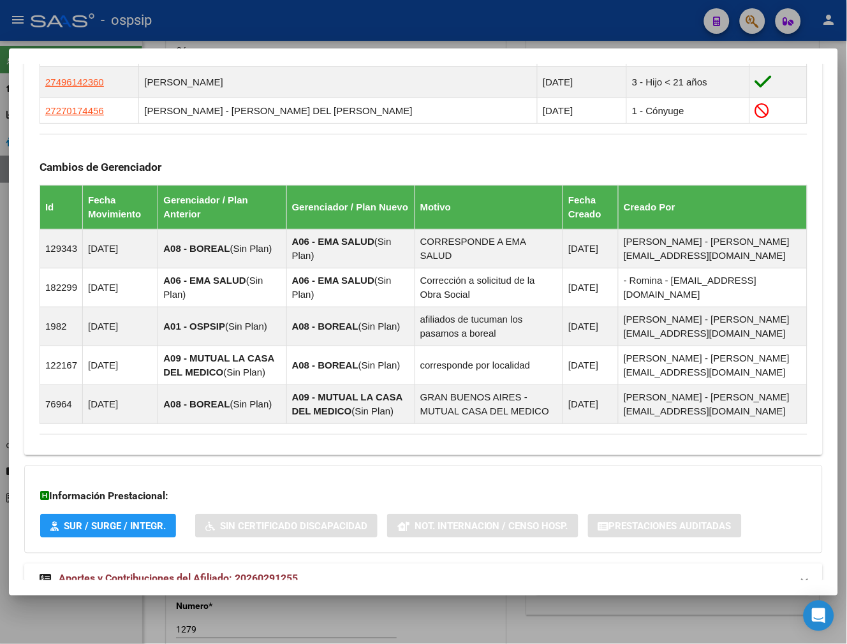
scroll to position [824, 0]
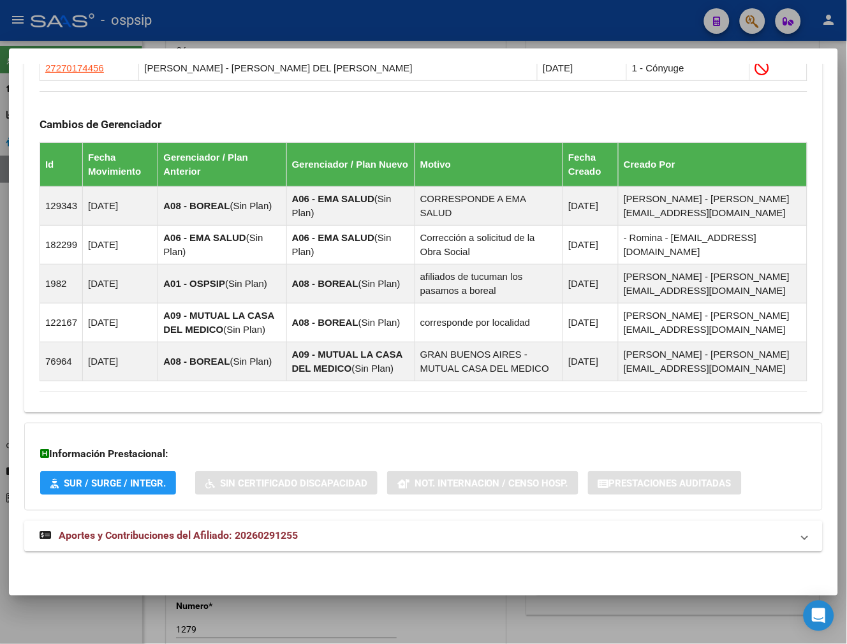
drag, startPoint x: 486, startPoint y: 537, endPoint x: 534, endPoint y: 498, distance: 62.0
click at [486, 537] on mat-panel-title "Aportes y Contribuciones del Afiliado: 20260291255" at bounding box center [416, 535] width 752 height 15
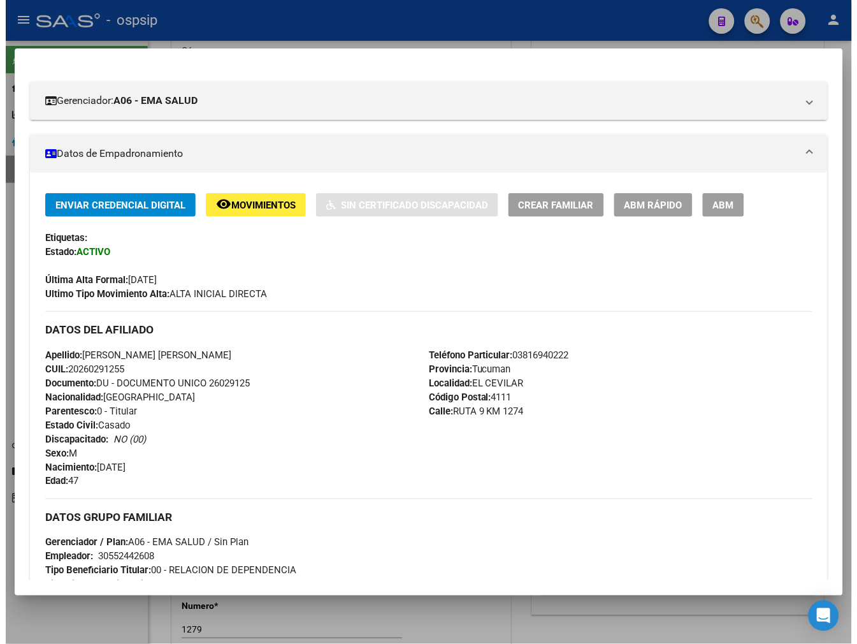
scroll to position [0, 0]
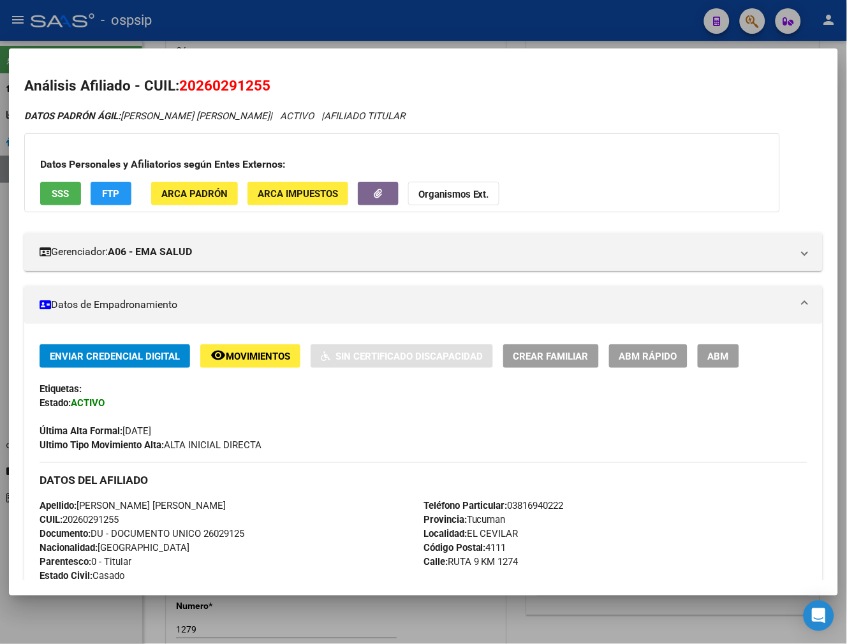
click at [558, 13] on div at bounding box center [423, 322] width 847 height 644
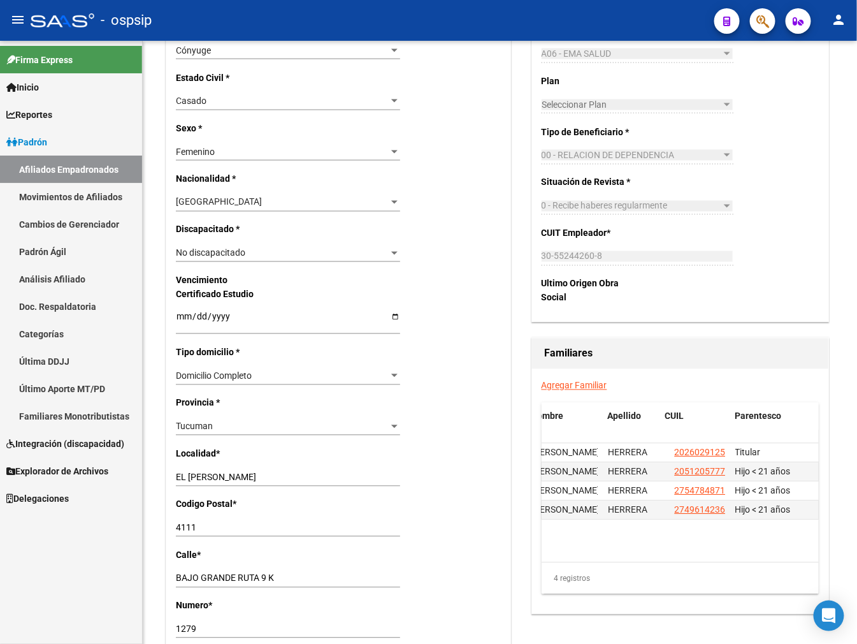
click at [444, 27] on div "- ospsip" at bounding box center [368, 20] width 674 height 28
